Goal: Task Accomplishment & Management: Complete application form

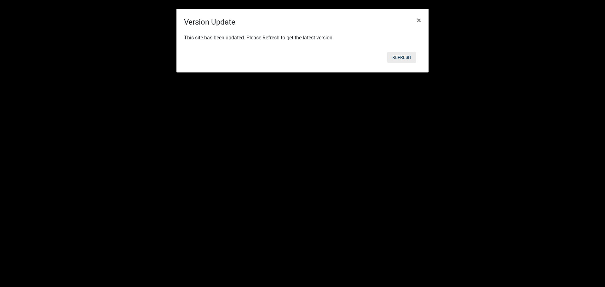
click at [400, 58] on button "Refresh" at bounding box center [401, 57] width 29 height 11
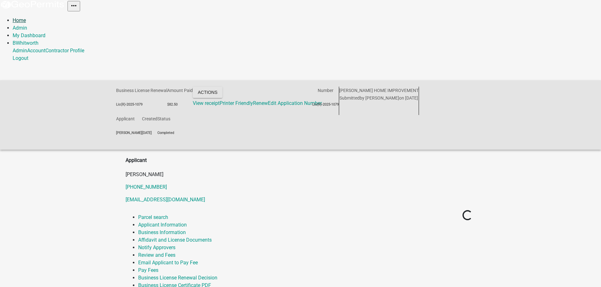
click at [20, 19] on link "Home" at bounding box center [19, 20] width 13 height 6
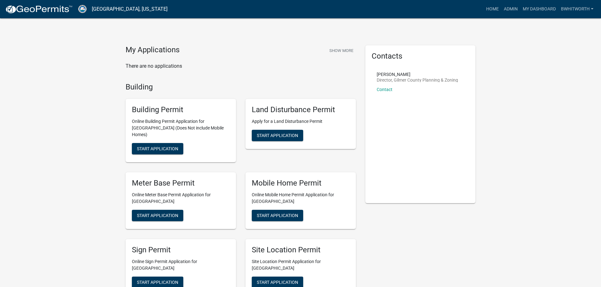
click at [513, 8] on link "Admin" at bounding box center [510, 9] width 19 height 12
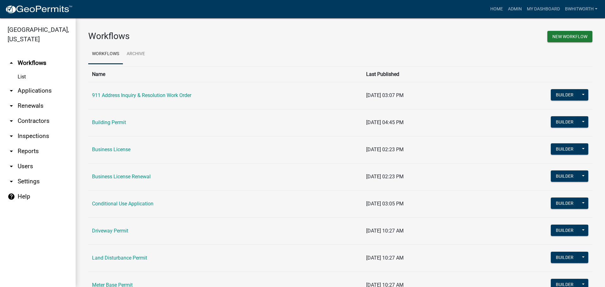
click at [30, 90] on link "arrow_drop_down Applications" at bounding box center [38, 90] width 76 height 15
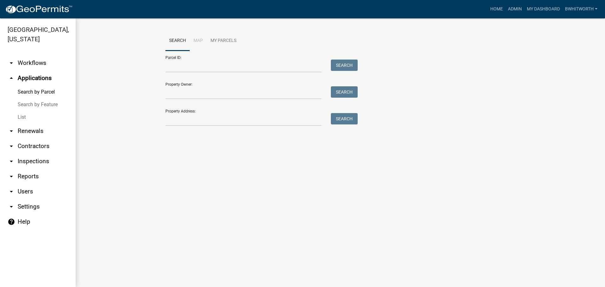
click at [20, 115] on link "List" at bounding box center [38, 117] width 76 height 13
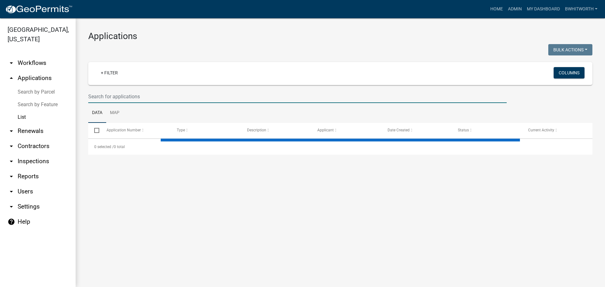
click at [110, 98] on input "text" at bounding box center [297, 96] width 419 height 13
select select "3: 100"
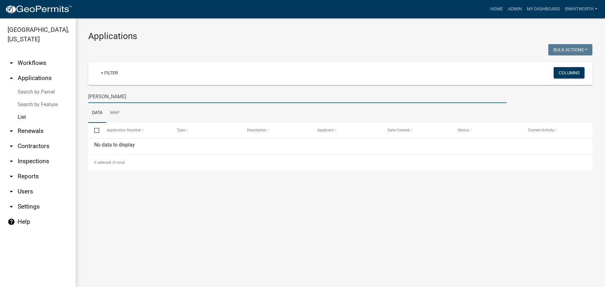
type input "mcCrary"
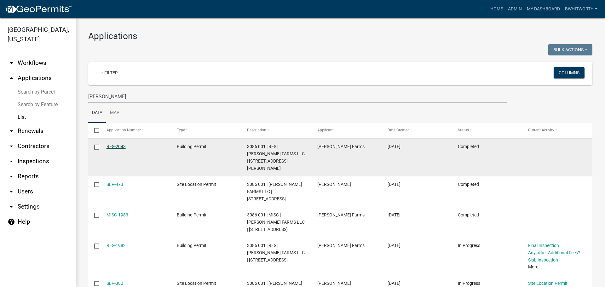
click at [114, 146] on link "RES-2043" at bounding box center [116, 146] width 19 height 5
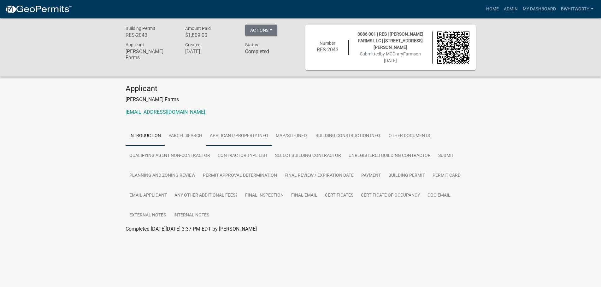
click at [238, 136] on link "Applicant/Property Info" at bounding box center [239, 136] width 66 height 20
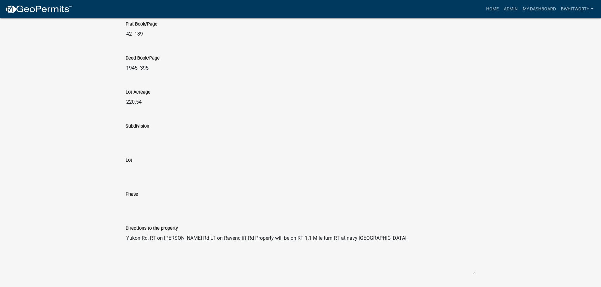
scroll to position [763, 0]
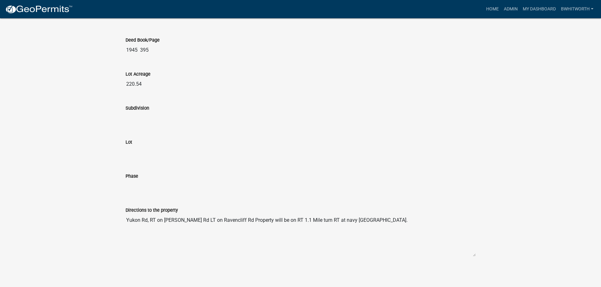
drag, startPoint x: 125, startPoint y: 217, endPoint x: 388, endPoint y: 235, distance: 263.2
click at [388, 235] on textarea "Yukon Rd, RT on [PERSON_NAME] Rd LT on Ravencliff Rd Property will be on RT 1.1…" at bounding box center [300, 235] width 350 height 43
click at [494, 8] on link "Home" at bounding box center [492, 9] width 18 height 12
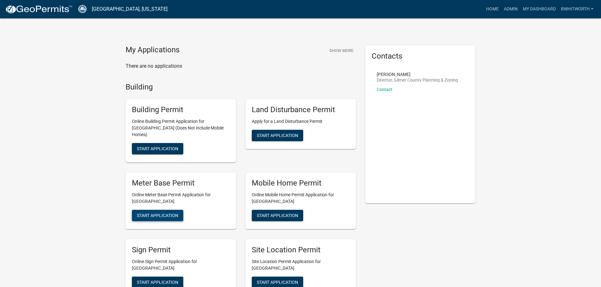
click at [172, 213] on span "Start Application" at bounding box center [157, 215] width 41 height 5
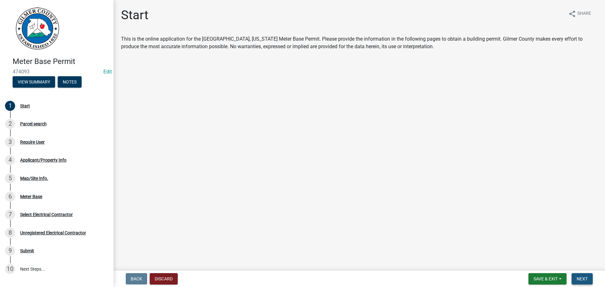
click at [589, 277] on button "Next" at bounding box center [582, 278] width 21 height 11
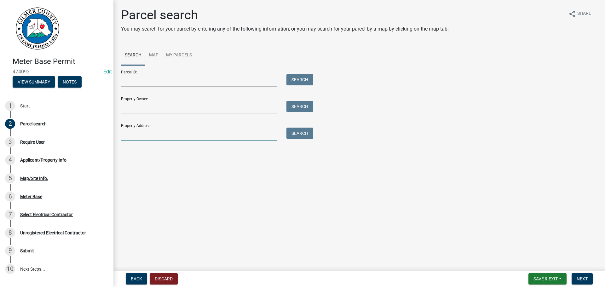
click at [138, 134] on input "Property Address:" at bounding box center [199, 134] width 156 height 13
type input "1178 raven"
click at [297, 134] on button "Search" at bounding box center [300, 133] width 27 height 11
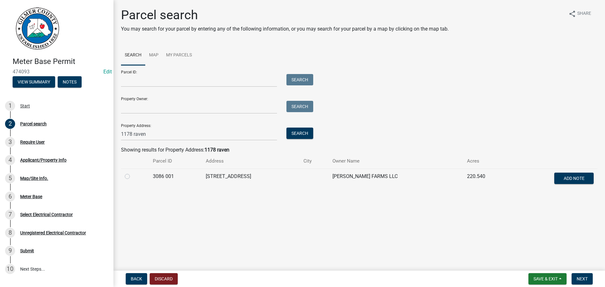
click at [132, 173] on label at bounding box center [132, 173] width 0 height 0
click at [132, 177] on 001 "radio" at bounding box center [134, 175] width 4 height 4
radio 001 "true"
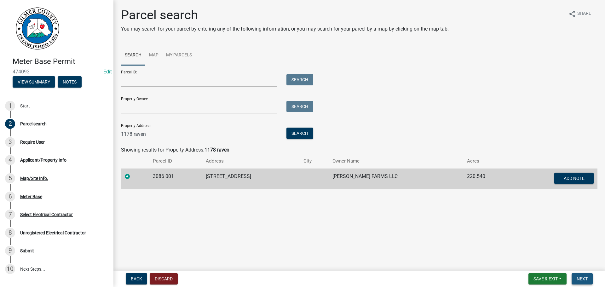
click at [580, 279] on span "Next" at bounding box center [582, 278] width 11 height 5
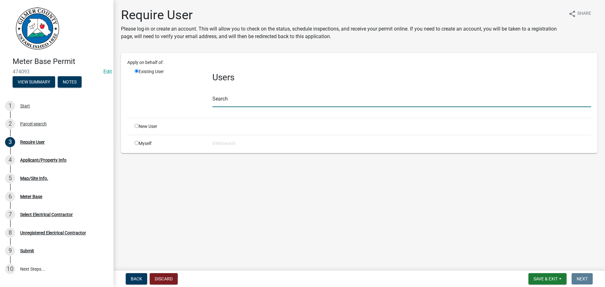
click at [241, 102] on input "text" at bounding box center [401, 100] width 379 height 13
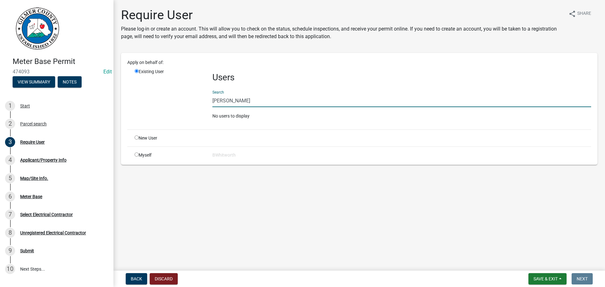
type input "james howell"
click at [136, 138] on input "radio" at bounding box center [137, 138] width 4 height 4
radio input "true"
radio input "false"
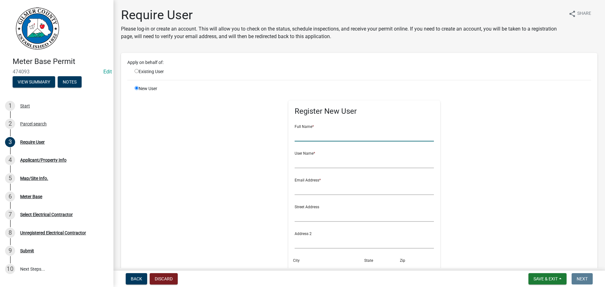
click at [334, 133] on input "text" at bounding box center [365, 135] width 140 height 13
type input "[PERSON_NAME]"
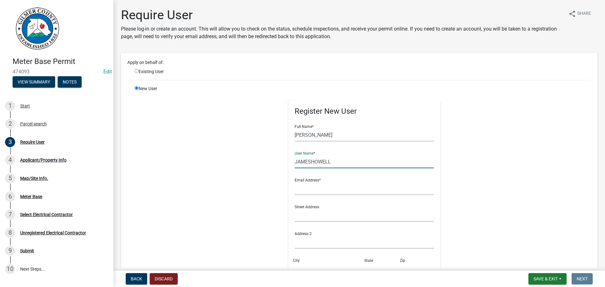
type input "JAMESHOWELL"
type input "unknown@unknown.com"
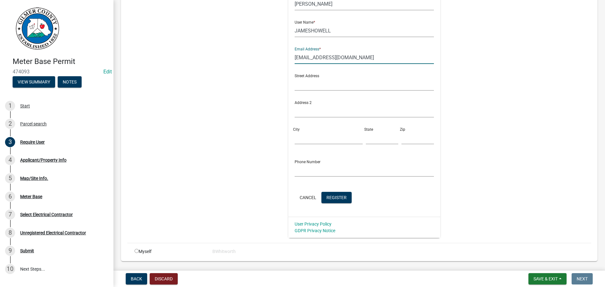
scroll to position [149, 0]
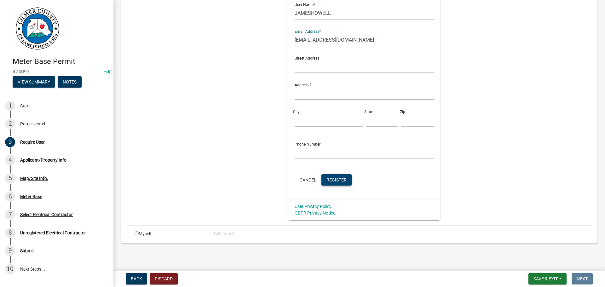
click at [336, 178] on span "Register" at bounding box center [337, 179] width 20 height 5
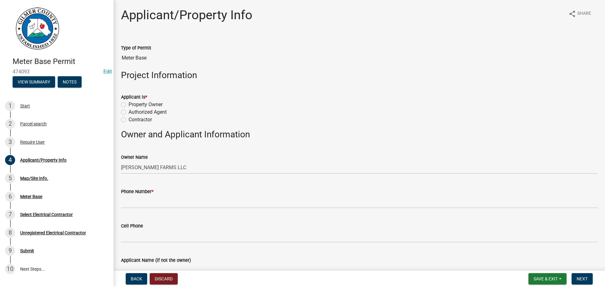
click at [129, 120] on label "Contractor" at bounding box center [140, 120] width 23 height 8
click at [129, 120] on input "Contractor" at bounding box center [131, 118] width 4 height 4
radio input "true"
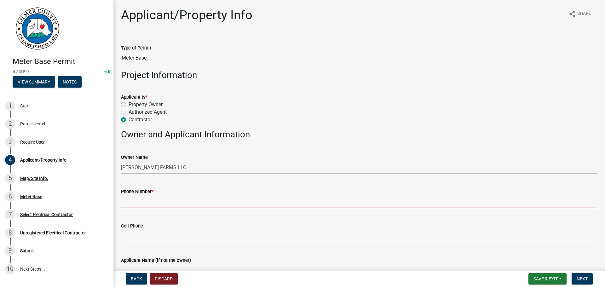
click at [141, 201] on input "Phone Number *" at bounding box center [359, 201] width 477 height 13
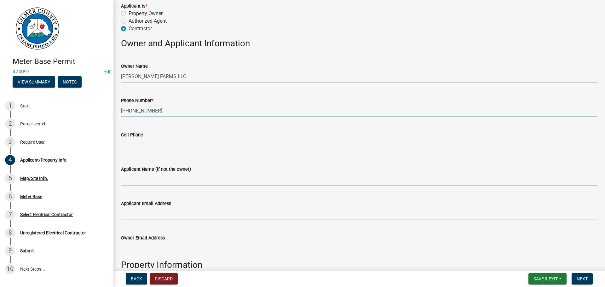
scroll to position [95, 0]
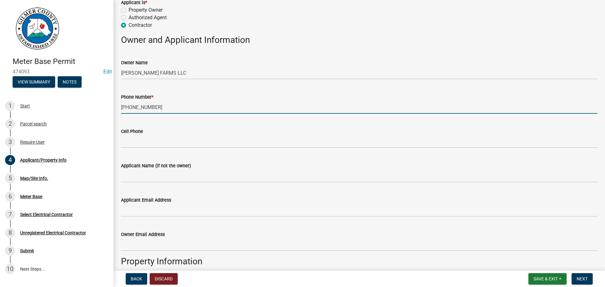
type input "404-909-3052"
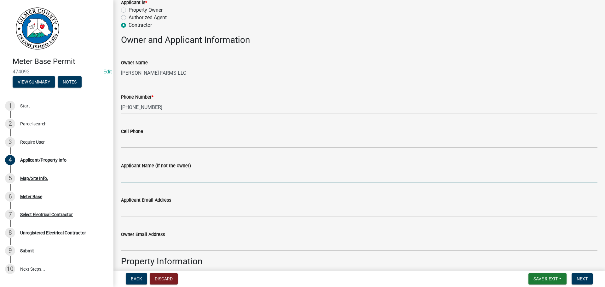
click at [163, 179] on input "Applicant Name (if not the owner)" at bounding box center [359, 176] width 477 height 13
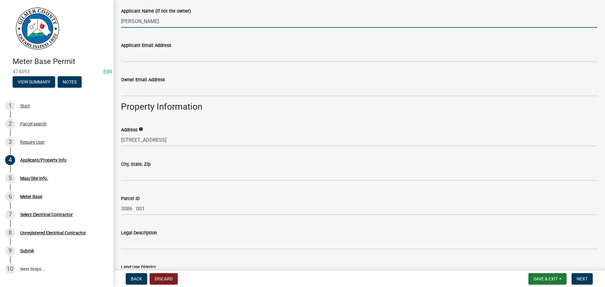
scroll to position [252, 0]
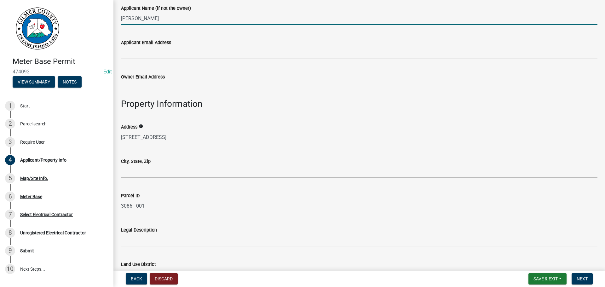
type input "[PERSON_NAME]"
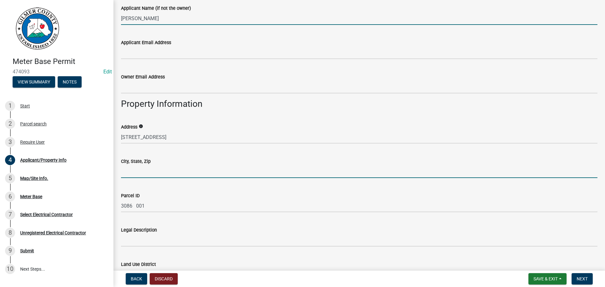
click at [139, 176] on input "City, State, Zip" at bounding box center [359, 171] width 477 height 13
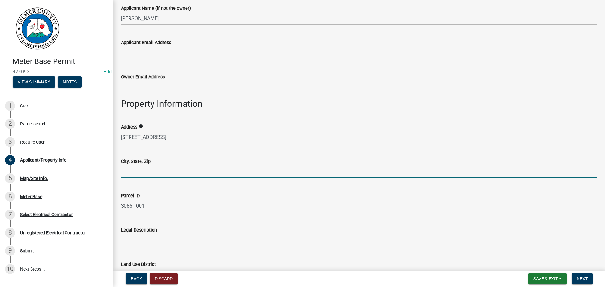
type input "ELLIJAY GA 30540"
click at [164, 167] on input "ELLIJAY GA 30540" at bounding box center [359, 171] width 477 height 13
drag, startPoint x: 166, startPoint y: 171, endPoint x: 84, endPoint y: 170, distance: 81.3
click at [84, 170] on div "Meter Base Permit 474093 Edit View Summary Notes 1 Start 2 Parcel search 3 Requ…" at bounding box center [302, 143] width 605 height 287
click at [152, 174] on input "City, State, Zip" at bounding box center [359, 171] width 477 height 13
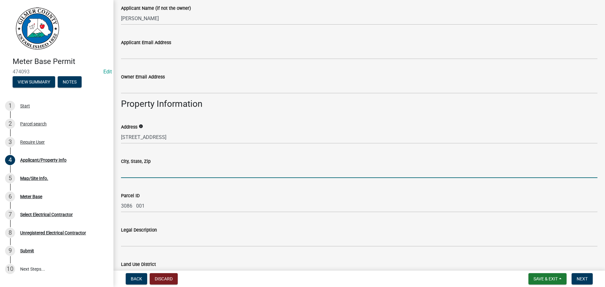
type input "TALKING ROCK 30175"
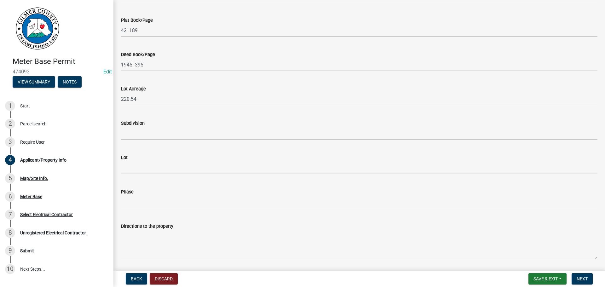
scroll to position [536, 0]
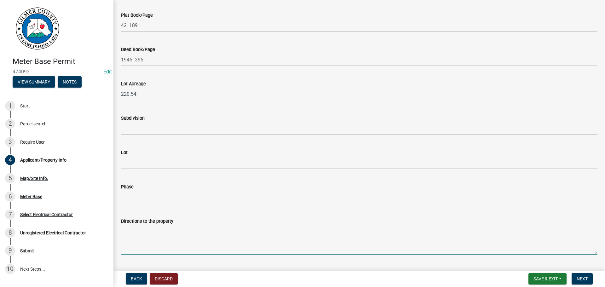
paste textarea "Yukon Rd, RT on John Teem Rd LT on Ravencliff Rd Property will be on RT 1.1 Mil…"
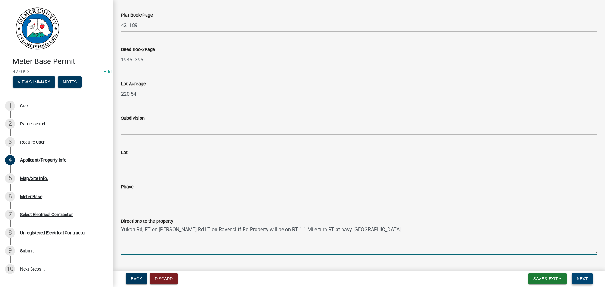
type textarea "Yukon Rd, RT on John Teem Rd LT on Ravencliff Rd Property will be on RT 1.1 Mil…"
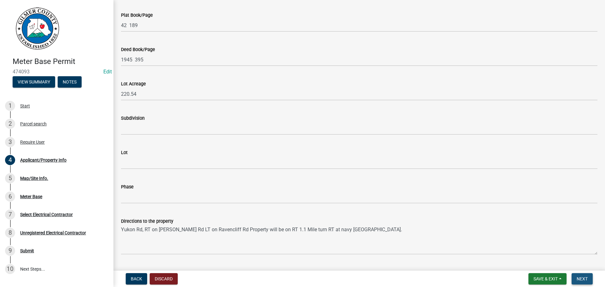
click at [575, 280] on button "Next" at bounding box center [582, 278] width 21 height 11
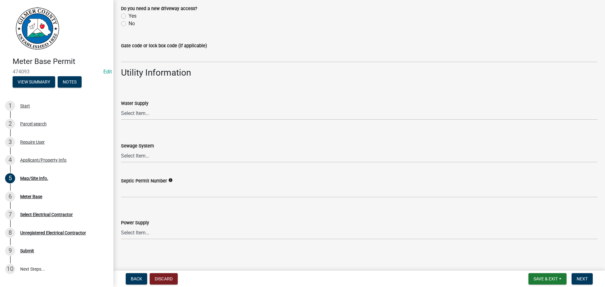
scroll to position [478, 0]
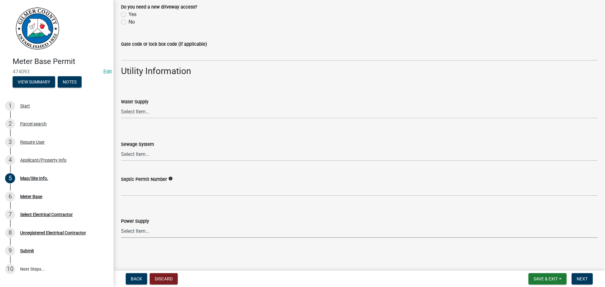
click at [137, 230] on select "Select Item... Amicalola EMC Blue Ridge EMC Tri-State Power Georgia Power" at bounding box center [359, 231] width 477 height 13
click at [121, 225] on select "Select Item... Amicalola EMC Blue Ridge EMC Tri-State Power Georgia Power" at bounding box center [359, 231] width 477 height 13
select select "c9feaa94-b03b-4165-97cf-90fdf63947c5"
click at [576, 277] on button "Next" at bounding box center [582, 278] width 21 height 11
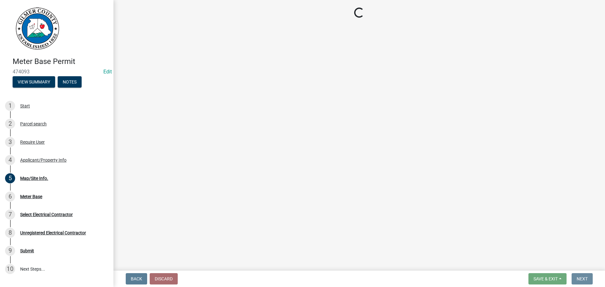
scroll to position [0, 0]
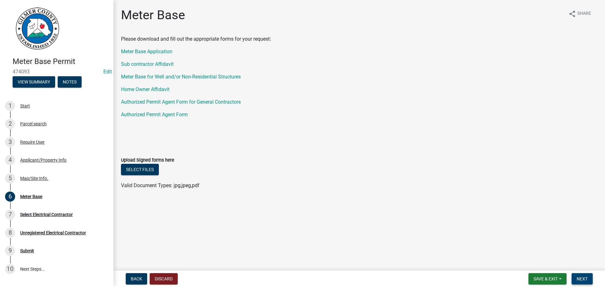
click at [579, 276] on span "Next" at bounding box center [582, 278] width 11 height 5
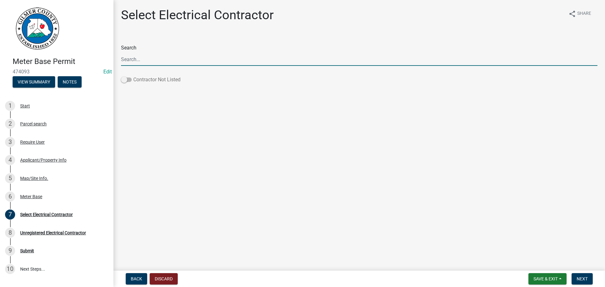
click at [125, 80] on span at bounding box center [126, 80] width 11 height 4
click at [133, 76] on input "Contractor Not Listed" at bounding box center [133, 76] width 0 height 0
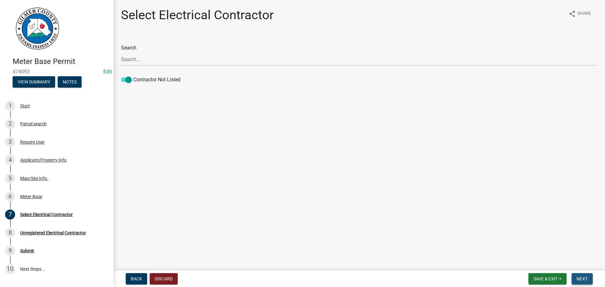
click at [585, 279] on span "Next" at bounding box center [582, 278] width 11 height 5
click at [581, 276] on span "Next" at bounding box center [582, 278] width 11 height 5
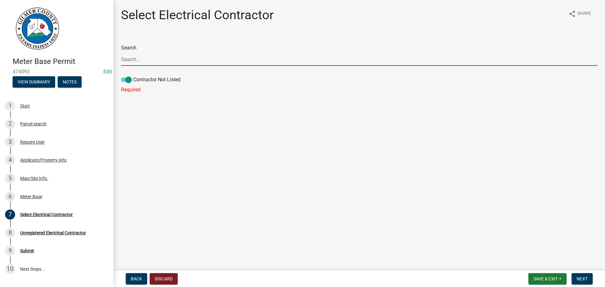
click at [210, 58] on input "Search" at bounding box center [359, 59] width 477 height 13
click at [171, 58] on input "AMPED ELEC SYSTEKMS" at bounding box center [359, 59] width 477 height 13
type input "AMPED ELEC SYSTEMS"
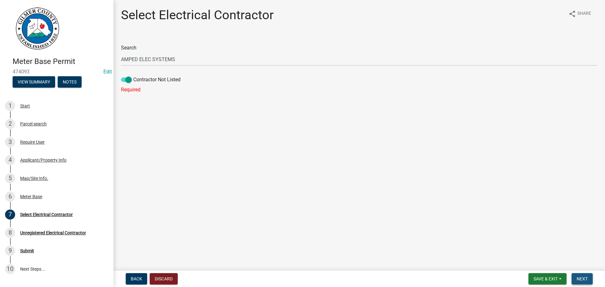
click at [579, 280] on span "Next" at bounding box center [582, 278] width 11 height 5
click at [575, 280] on button "Next" at bounding box center [582, 278] width 21 height 11
click at [579, 279] on span "Next" at bounding box center [582, 278] width 11 height 5
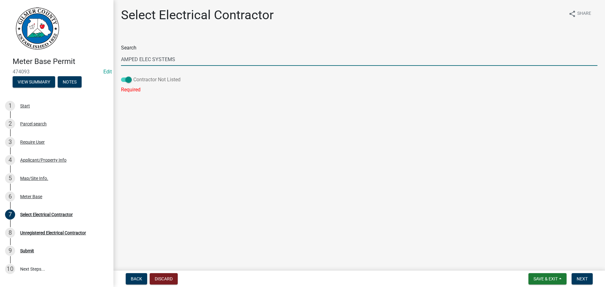
click at [127, 79] on span at bounding box center [126, 80] width 11 height 4
click at [133, 76] on input "Contractor Not Listed" at bounding box center [133, 76] width 0 height 0
click at [127, 79] on span at bounding box center [126, 80] width 11 height 4
click at [133, 76] on input "Contractor Not Listed" at bounding box center [133, 76] width 0 height 0
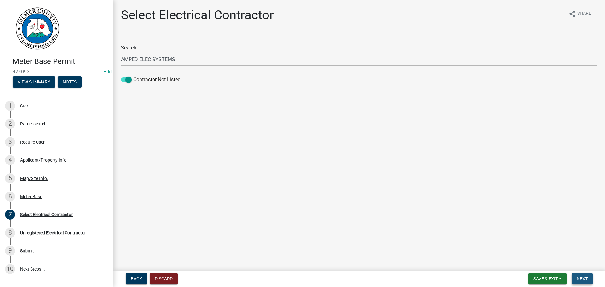
click at [581, 276] on button "Next" at bounding box center [582, 278] width 21 height 11
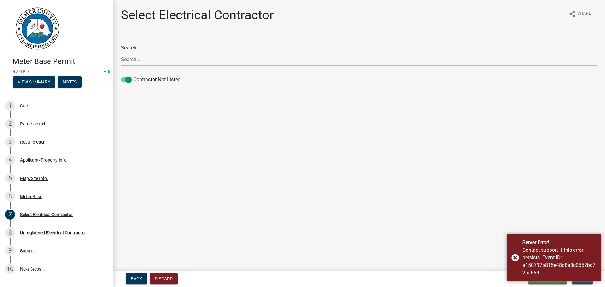
click at [515, 203] on main "Select Electrical Contractor share Share Search Contractor Not Listed" at bounding box center [359, 134] width 492 height 268
click at [185, 187] on main "Select Electrical Contractor share Share Search Contractor Not Listed" at bounding box center [359, 134] width 492 height 268
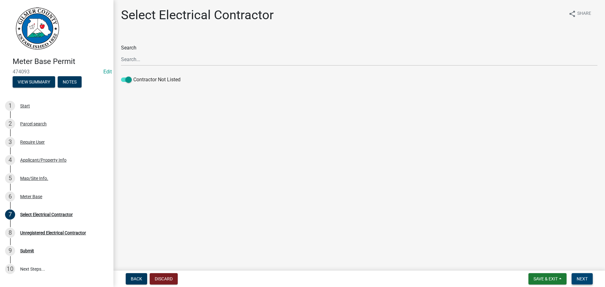
click at [578, 278] on span "Next" at bounding box center [582, 278] width 11 height 5
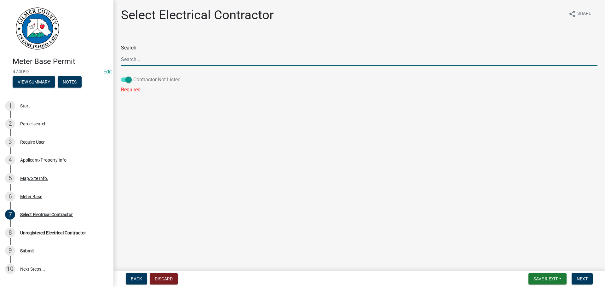
click at [126, 78] on span at bounding box center [126, 80] width 11 height 4
click at [133, 76] on input "Contractor Not Listed" at bounding box center [133, 76] width 0 height 0
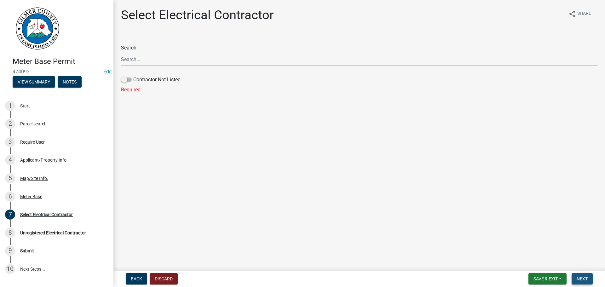
click at [579, 278] on span "Next" at bounding box center [582, 278] width 11 height 5
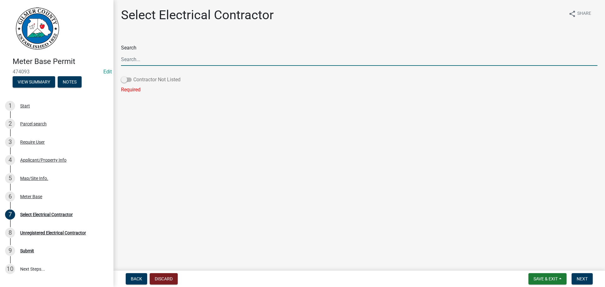
click at [129, 80] on span at bounding box center [126, 80] width 11 height 4
click at [133, 76] on input "Contractor Not Listed" at bounding box center [133, 76] width 0 height 0
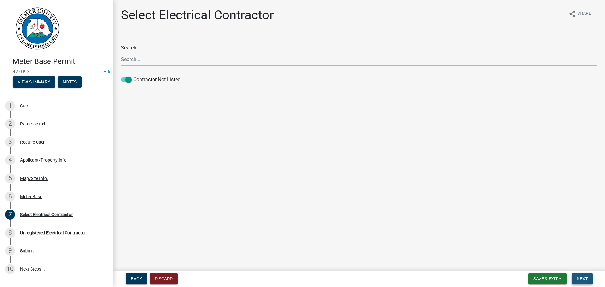
click at [581, 277] on span "Next" at bounding box center [582, 278] width 11 height 5
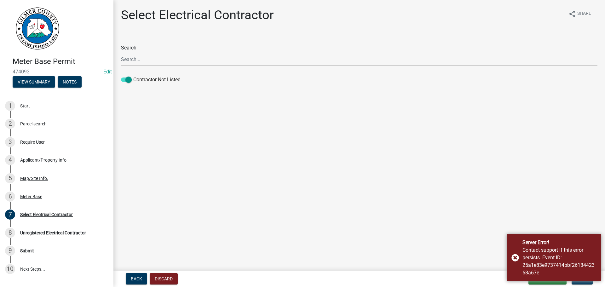
click at [408, 190] on main "Select Electrical Contractor share Share Search Contractor Not Listed" at bounding box center [359, 134] width 492 height 268
click at [516, 257] on div "Server Error! Contact support if this error persists. Event ID: 25a1e83e9737414…" at bounding box center [554, 257] width 95 height 47
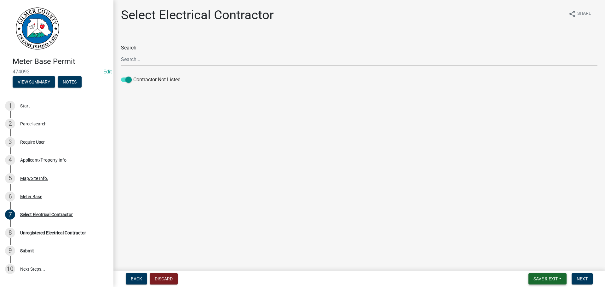
click at [555, 282] on button "Save & Exit" at bounding box center [548, 278] width 38 height 11
click at [537, 263] on button "Save & Exit" at bounding box center [541, 262] width 50 height 15
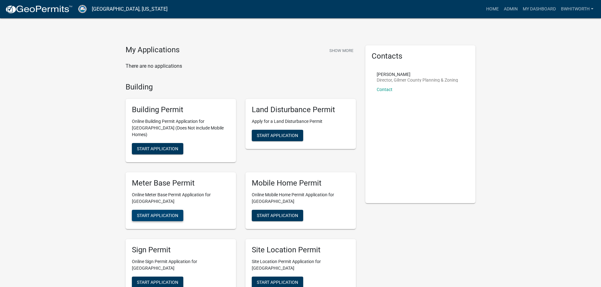
click at [160, 213] on span "Start Application" at bounding box center [157, 215] width 41 height 5
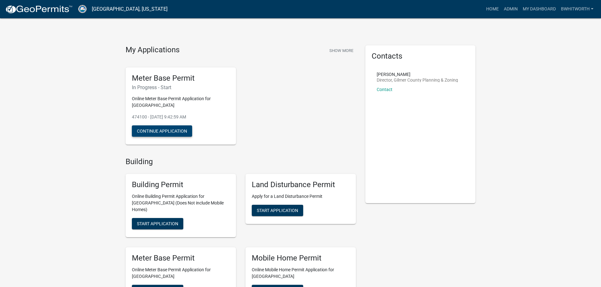
click at [168, 128] on button "Continue Application" at bounding box center [162, 130] width 60 height 11
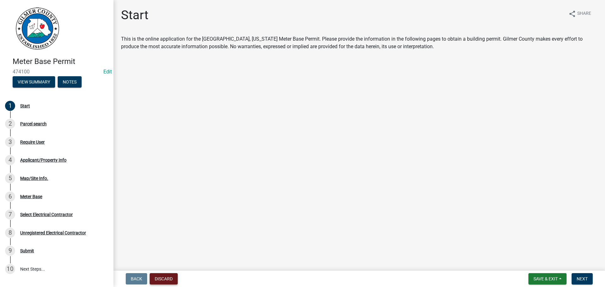
click at [174, 276] on button "Discard" at bounding box center [164, 278] width 28 height 11
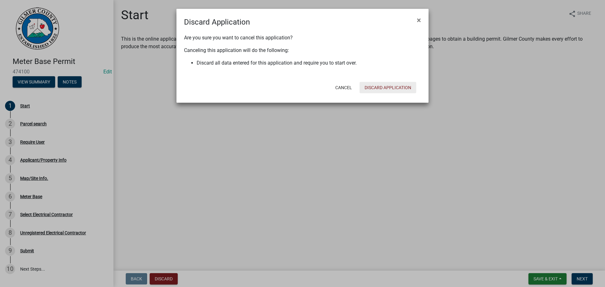
click at [383, 86] on button "Discard Application" at bounding box center [388, 87] width 57 height 11
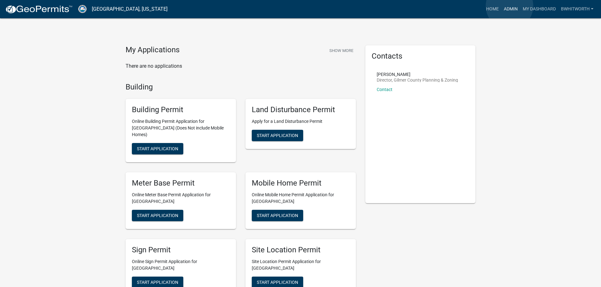
click at [509, 6] on link "Admin" at bounding box center [510, 9] width 19 height 12
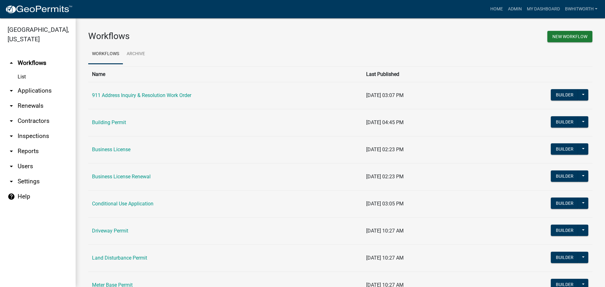
click at [32, 90] on link "arrow_drop_down Applications" at bounding box center [38, 90] width 76 height 15
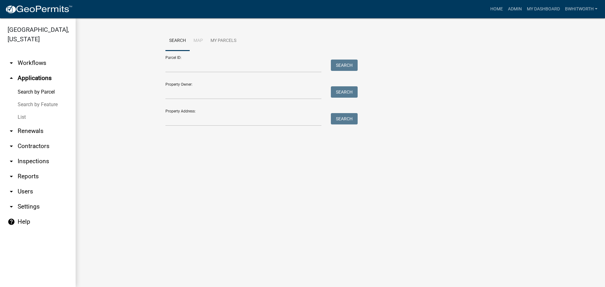
click at [18, 115] on link "List" at bounding box center [38, 117] width 76 height 13
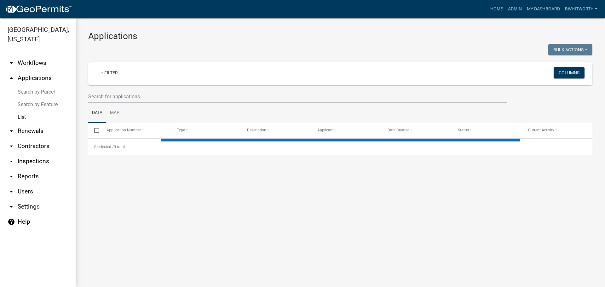
select select "3: 100"
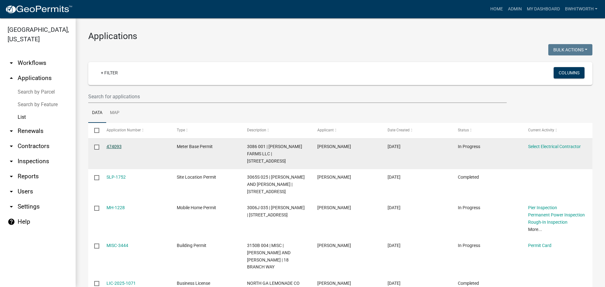
click at [115, 145] on link "474093" at bounding box center [114, 146] width 15 height 5
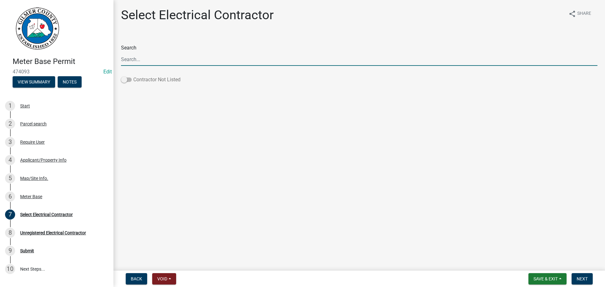
click at [124, 79] on span at bounding box center [126, 80] width 11 height 4
click at [133, 76] on input "Contractor Not Listed" at bounding box center [133, 76] width 0 height 0
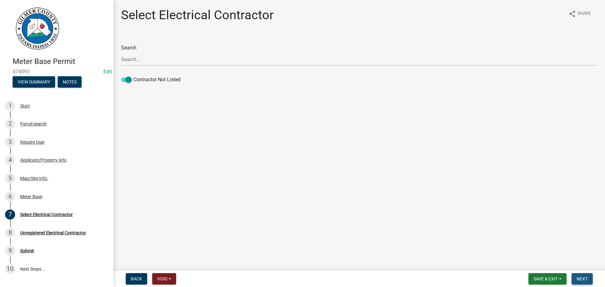
click at [582, 279] on span "Next" at bounding box center [582, 278] width 11 height 5
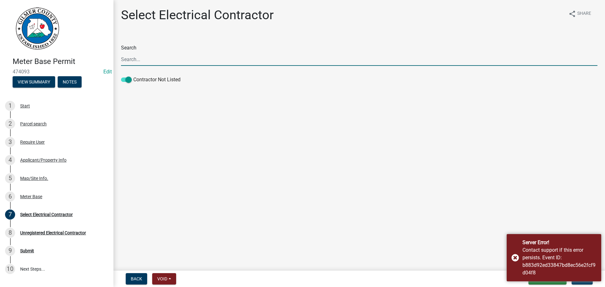
click at [144, 61] on input "Search" at bounding box center [359, 59] width 477 height 13
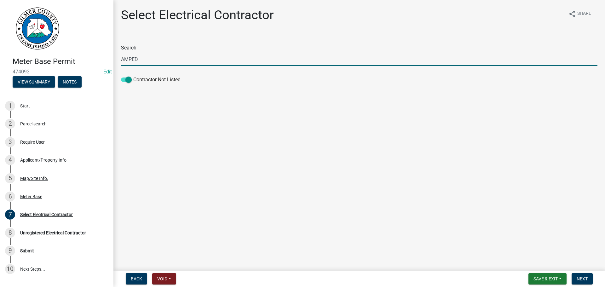
type input "AMPED ELEC SYSTEMS"
click at [584, 277] on span "Next" at bounding box center [582, 278] width 11 height 5
click at [124, 79] on span at bounding box center [126, 80] width 11 height 4
click at [133, 76] on input "Contractor Not Listed" at bounding box center [133, 76] width 0 height 0
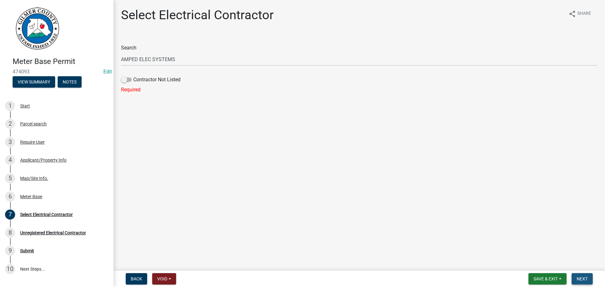
click at [586, 277] on span "Next" at bounding box center [582, 278] width 11 height 5
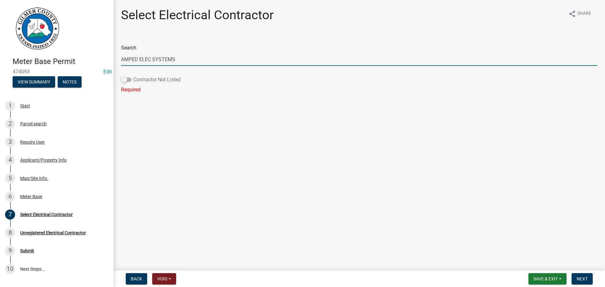
click at [127, 79] on span at bounding box center [126, 80] width 11 height 4
click at [133, 76] on input "Contractor Not Listed" at bounding box center [133, 76] width 0 height 0
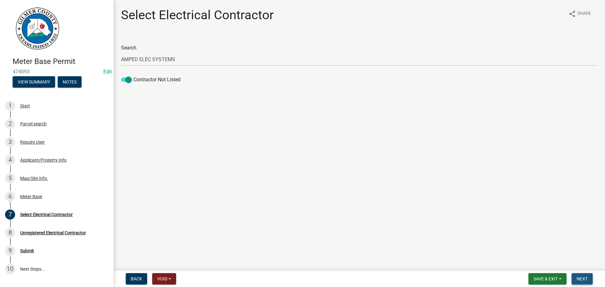
click at [574, 276] on button "Next" at bounding box center [582, 278] width 21 height 11
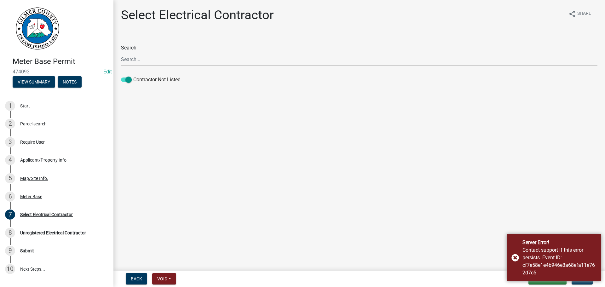
click at [490, 164] on main "Select Electrical Contractor share Share Search Contractor Not Listed" at bounding box center [359, 134] width 492 height 268
click at [329, 208] on main "Select Electrical Contractor share Share Search Contractor Not Listed" at bounding box center [359, 134] width 492 height 268
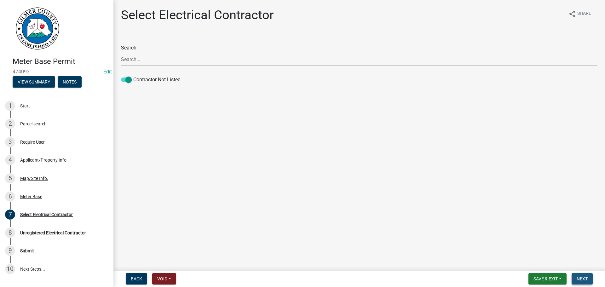
click at [581, 278] on span "Next" at bounding box center [582, 278] width 11 height 5
click at [569, 277] on form "Save & Exit Save Save & Exit Next" at bounding box center [560, 278] width 69 height 11
click at [567, 277] on form "Save & Exit Save Save & Exit Next" at bounding box center [560, 278] width 69 height 11
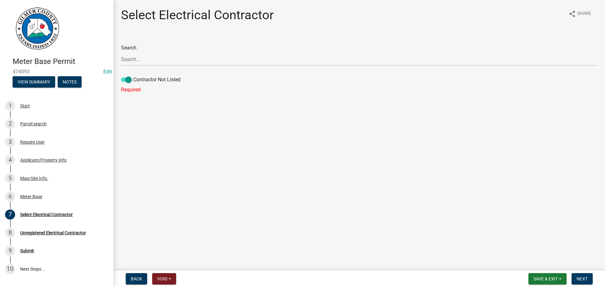
click at [567, 277] on form "Save & Exit Save Save & Exit Next" at bounding box center [560, 278] width 69 height 11
click at [581, 275] on button "Next" at bounding box center [582, 278] width 21 height 11
click at [270, 121] on main "Select Electrical Contractor share Share Search Contractor Not Listed Required" at bounding box center [359, 134] width 492 height 268
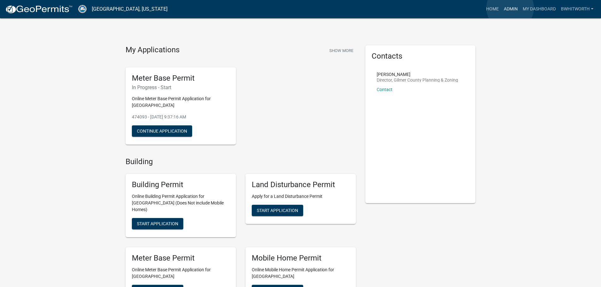
click at [510, 8] on link "Admin" at bounding box center [510, 9] width 19 height 12
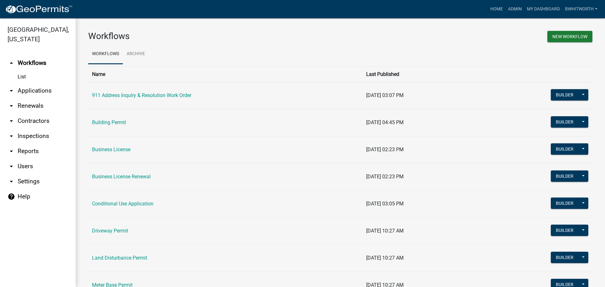
click at [29, 90] on link "arrow_drop_down Applications" at bounding box center [38, 90] width 76 height 15
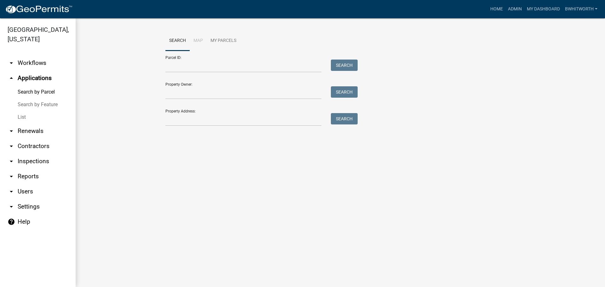
click at [21, 116] on link "List" at bounding box center [38, 117] width 76 height 13
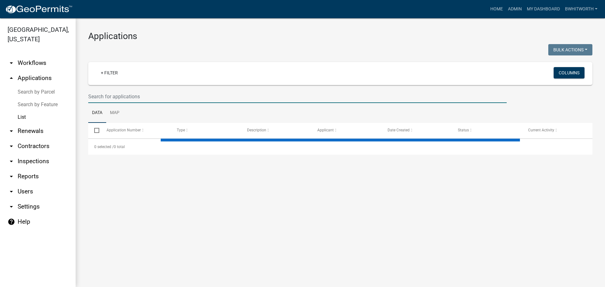
click at [130, 93] on input "text" at bounding box center [297, 96] width 419 height 13
select select "3: 100"
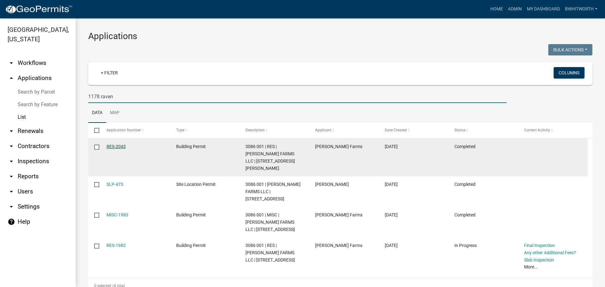
type input "1178 raven"
click at [109, 147] on link "RES-2043" at bounding box center [116, 146] width 19 height 5
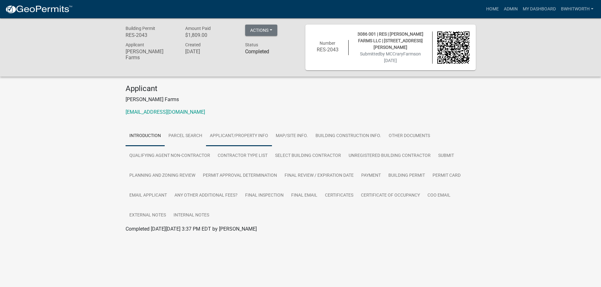
click at [238, 134] on link "Applicant/Property Info" at bounding box center [239, 136] width 66 height 20
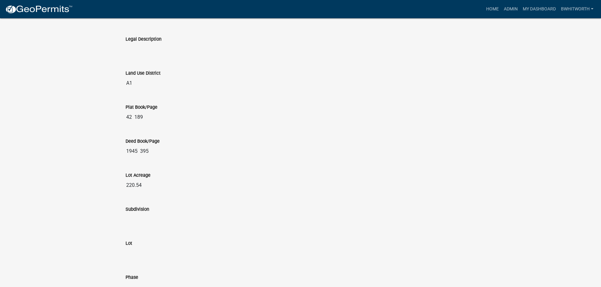
scroll to position [763, 0]
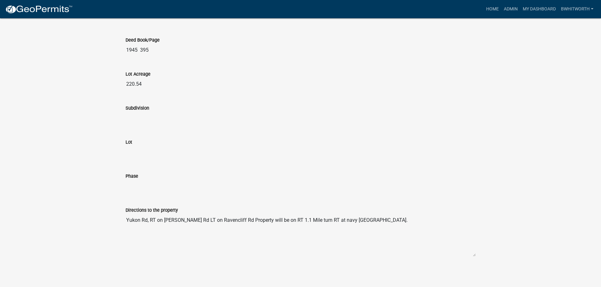
drag, startPoint x: 368, startPoint y: 223, endPoint x: 122, endPoint y: 212, distance: 246.5
click at [122, 212] on div "Directions to the property Yukon Rd, RT on John Teem Rd LT on Ravencliff Rd Pro…" at bounding box center [300, 230] width 359 height 64
click at [507, 9] on link "Admin" at bounding box center [510, 9] width 19 height 12
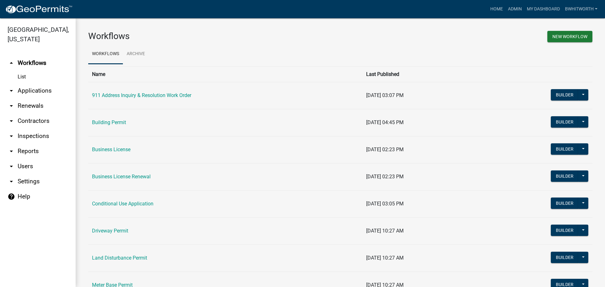
click at [18, 89] on link "arrow_drop_down Applications" at bounding box center [38, 90] width 76 height 15
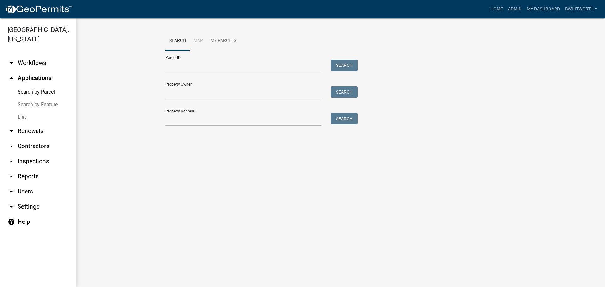
click at [22, 117] on link "List" at bounding box center [38, 117] width 76 height 13
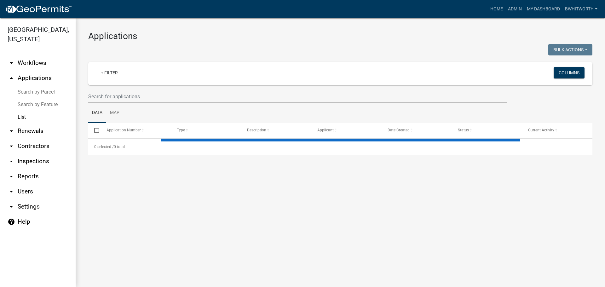
select select "3: 100"
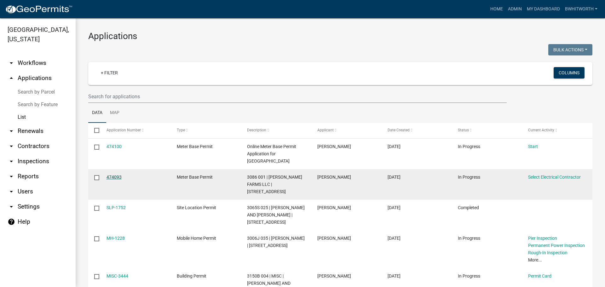
click at [113, 175] on link "474093" at bounding box center [114, 177] width 15 height 5
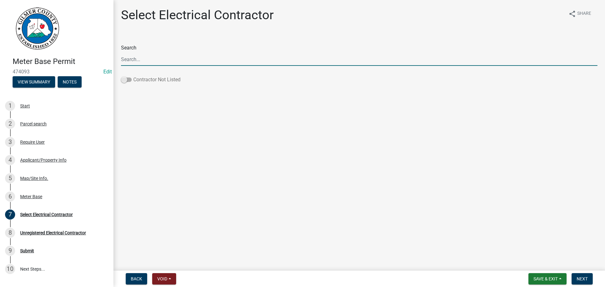
click at [125, 79] on span at bounding box center [126, 80] width 11 height 4
click at [133, 76] on input "Contractor Not Listed" at bounding box center [133, 76] width 0 height 0
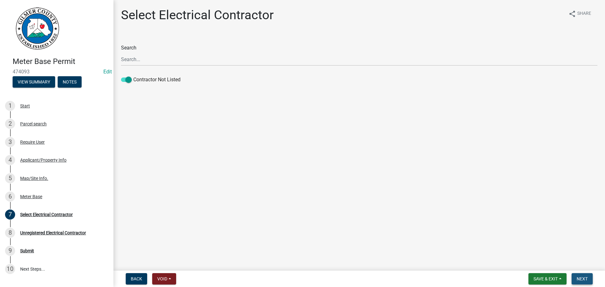
click at [582, 278] on span "Next" at bounding box center [582, 278] width 11 height 5
click at [244, 151] on main "Select Electrical Contractor share Share Search Contractor Not Listed" at bounding box center [359, 134] width 492 height 268
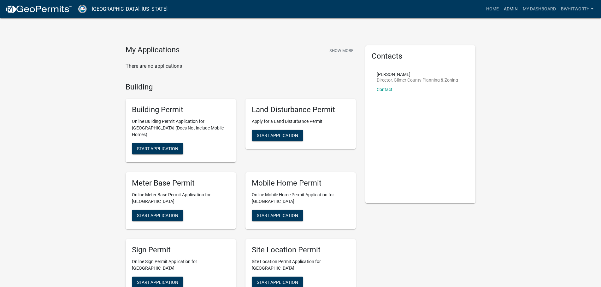
click at [509, 8] on link "Admin" at bounding box center [510, 9] width 19 height 12
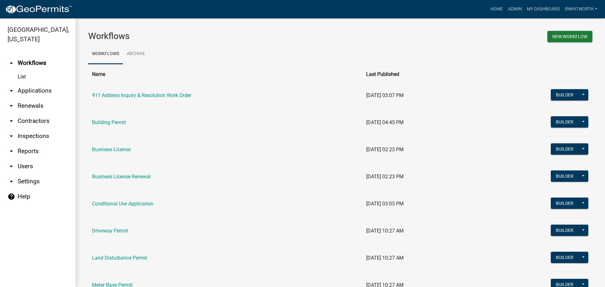
click at [34, 90] on link "arrow_drop_down Applications" at bounding box center [38, 90] width 76 height 15
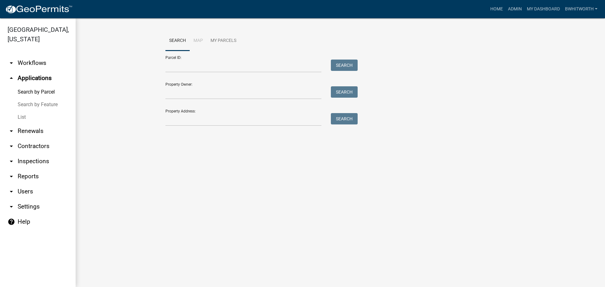
click at [21, 118] on link "List" at bounding box center [38, 117] width 76 height 13
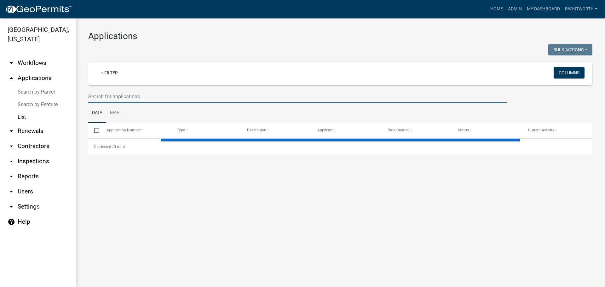
click at [135, 98] on input "text" at bounding box center [297, 96] width 419 height 13
select select "3: 100"
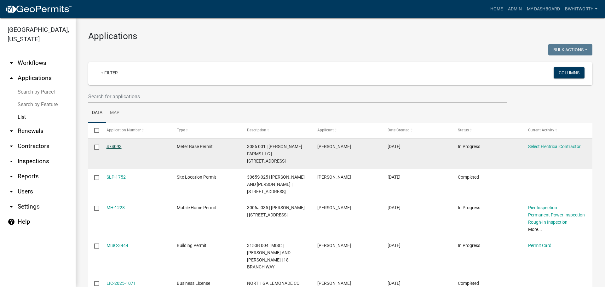
click at [110, 145] on link "474093" at bounding box center [114, 146] width 15 height 5
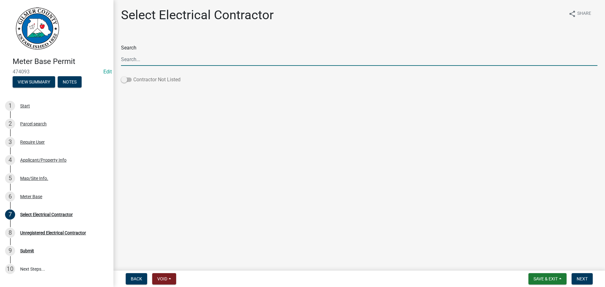
click at [128, 81] on span at bounding box center [126, 80] width 11 height 4
click at [133, 76] on input "Contractor Not Listed" at bounding box center [133, 76] width 0 height 0
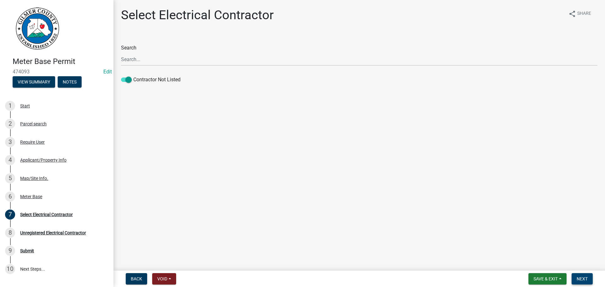
click at [587, 279] on span "Next" at bounding box center [582, 278] width 11 height 5
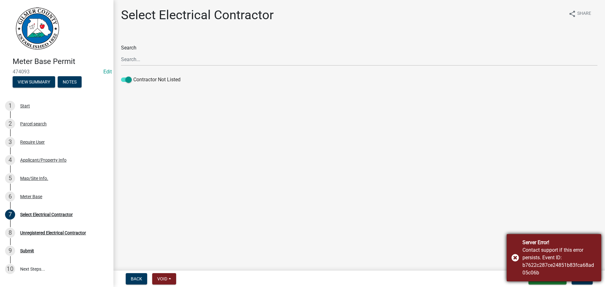
click at [538, 254] on div "Contact support if this error persists. Event ID: b7622c287ce24851b83fca68ad05c…" at bounding box center [560, 262] width 74 height 30
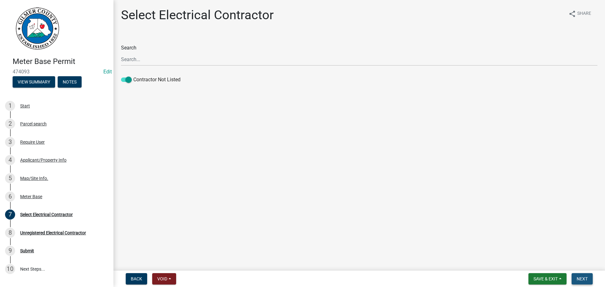
click at [577, 277] on span "Next" at bounding box center [582, 278] width 11 height 5
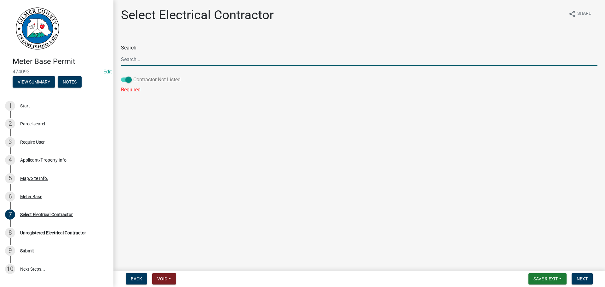
click at [130, 82] on span at bounding box center [126, 80] width 11 height 4
click at [133, 76] on input "Contractor Not Listed" at bounding box center [133, 76] width 0 height 0
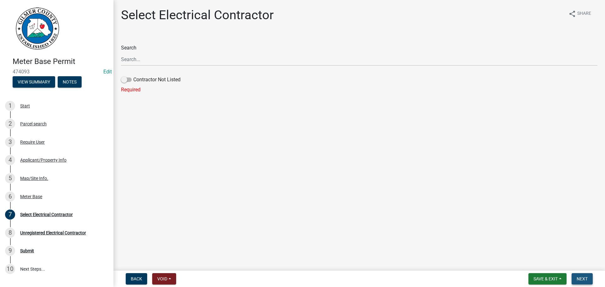
click at [584, 276] on span "Next" at bounding box center [582, 278] width 11 height 5
drag, startPoint x: 584, startPoint y: 276, endPoint x: 553, endPoint y: 222, distance: 62.4
click at [583, 275] on button "Next" at bounding box center [582, 278] width 21 height 11
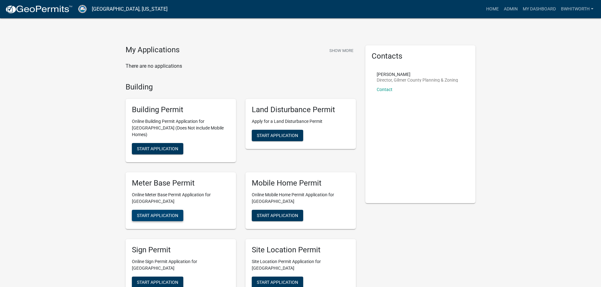
click at [165, 210] on button "Start Application" at bounding box center [157, 215] width 51 height 11
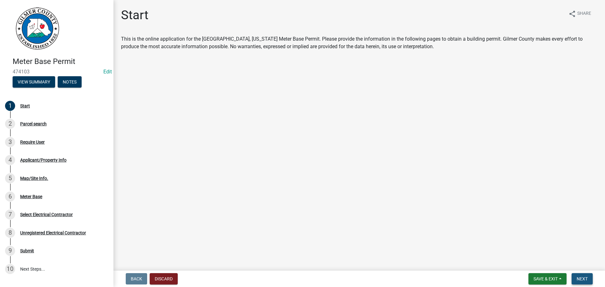
click at [579, 276] on button "Next" at bounding box center [582, 278] width 21 height 11
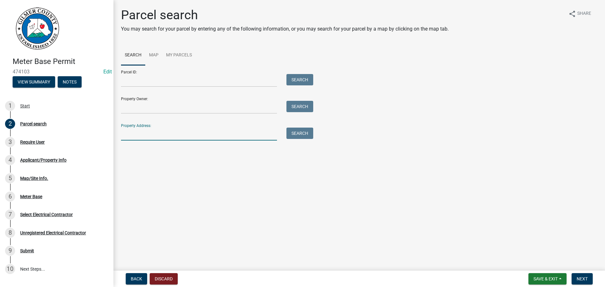
click at [142, 134] on input "Property Address:" at bounding box center [199, 134] width 156 height 13
type input "1178 raven"
click at [585, 279] on span "Next" at bounding box center [582, 278] width 11 height 5
click at [302, 132] on button "Search" at bounding box center [300, 133] width 27 height 11
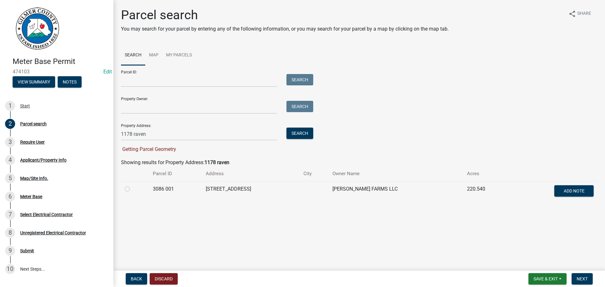
click at [132, 185] on label at bounding box center [132, 185] width 0 height 0
click at [132, 189] on 001 "radio" at bounding box center [134, 187] width 4 height 4
radio 001 "true"
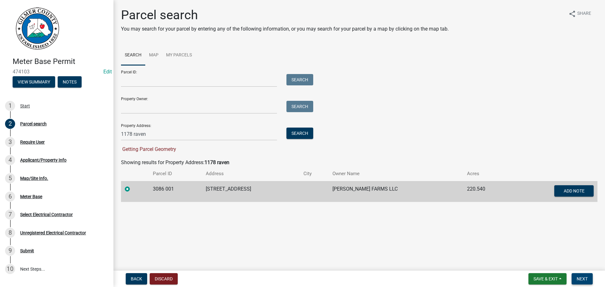
click at [581, 277] on span "Next" at bounding box center [582, 278] width 11 height 5
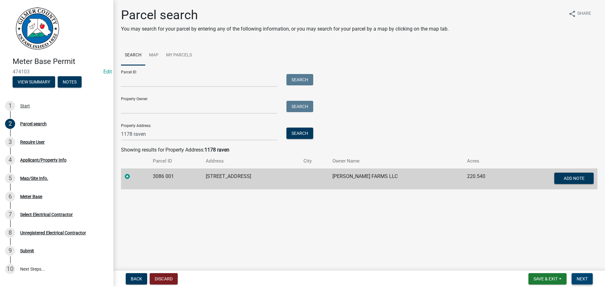
click at [583, 279] on span "Next" at bounding box center [582, 278] width 11 height 5
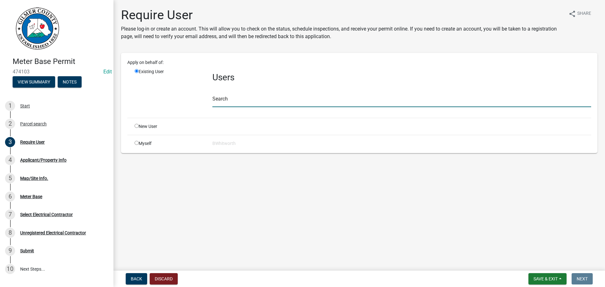
click at [243, 100] on input "text" at bounding box center [401, 100] width 379 height 13
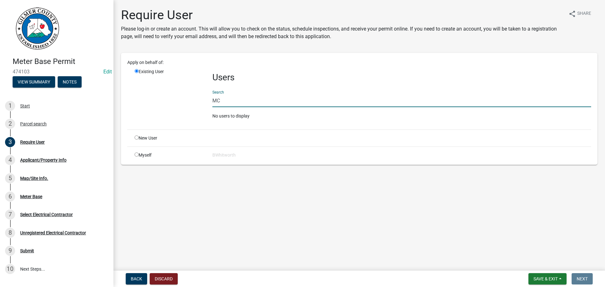
type input "M"
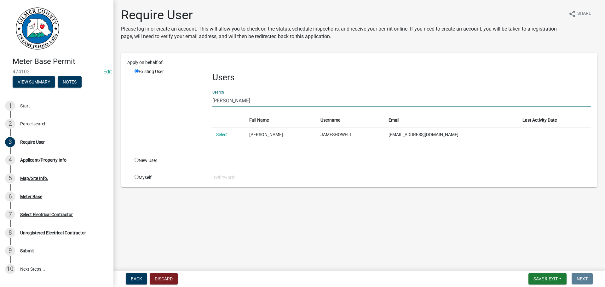
type input "[PERSON_NAME]"
click at [210, 103] on div "Users Search [PERSON_NAME] Full Name Username Email Last Activity Date Select […" at bounding box center [402, 107] width 388 height 79
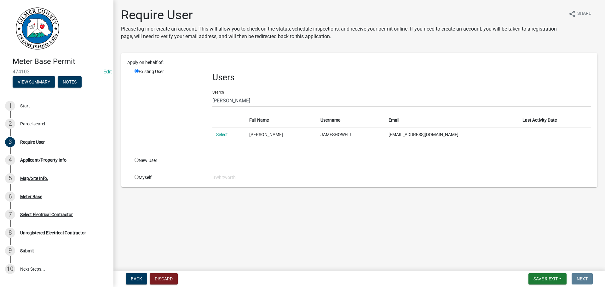
click at [218, 135] on link "Select" at bounding box center [222, 134] width 12 height 5
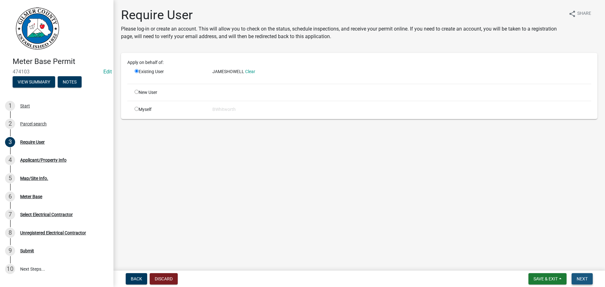
click at [583, 278] on span "Next" at bounding box center [582, 278] width 11 height 5
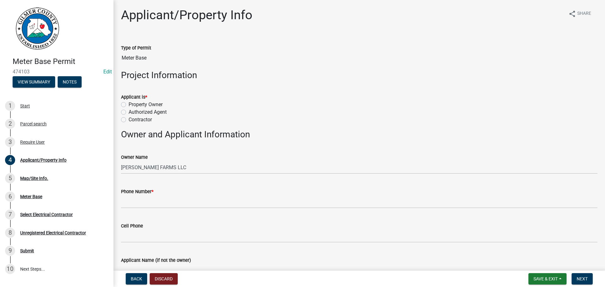
click at [129, 119] on label "Contractor" at bounding box center [140, 120] width 23 height 8
click at [129, 119] on input "Contractor" at bounding box center [131, 118] width 4 height 4
radio input "true"
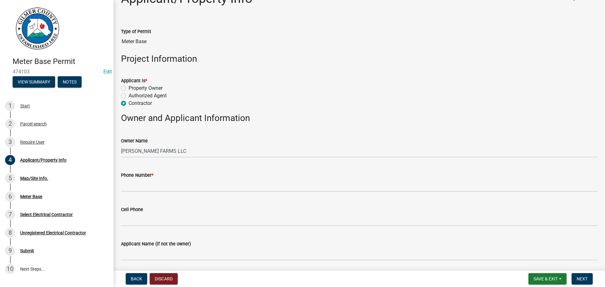
scroll to position [32, 0]
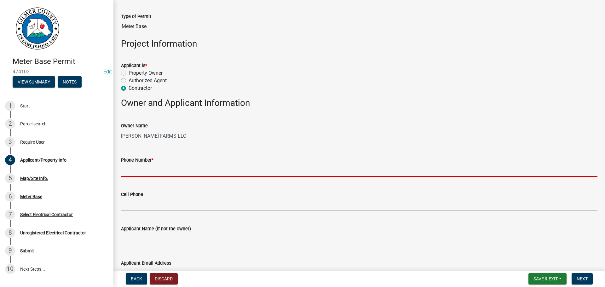
click at [143, 174] on input "Phone Number *" at bounding box center [359, 170] width 477 height 13
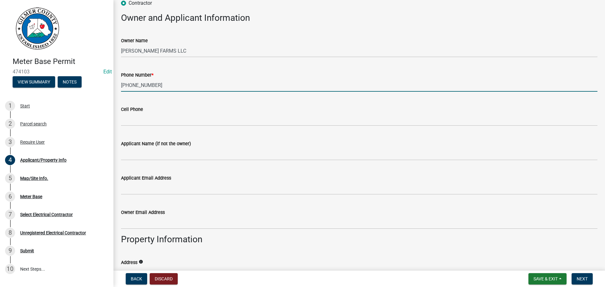
scroll to position [126, 0]
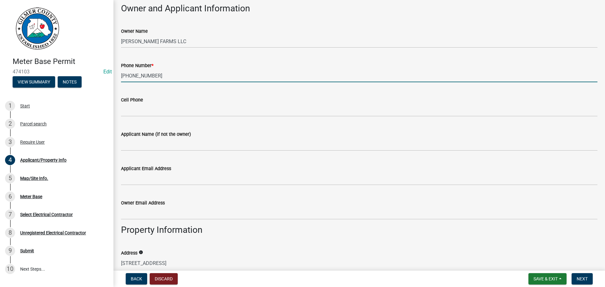
type input "[PHONE_NUMBER]"
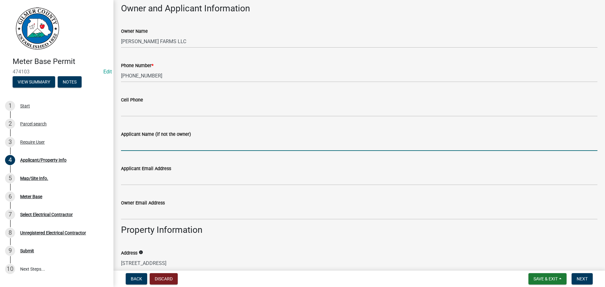
click at [150, 145] on input "Applicant Name (if not the owner)" at bounding box center [359, 144] width 477 height 13
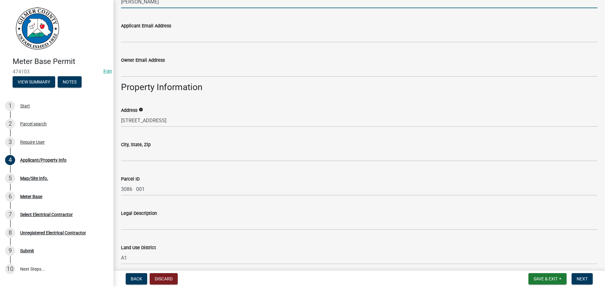
scroll to position [284, 0]
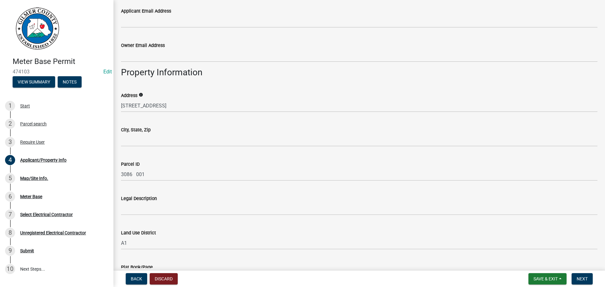
type input "[PERSON_NAME]"
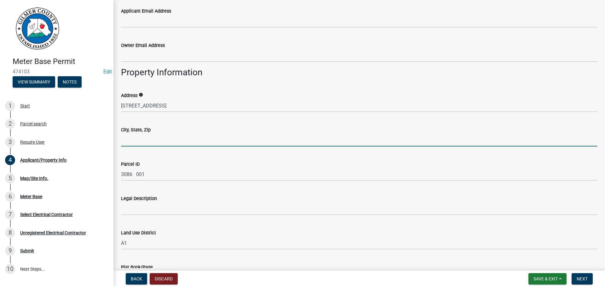
click at [126, 139] on input "City, State, Zip" at bounding box center [359, 140] width 477 height 13
type input "TALKING ROCK 30175"
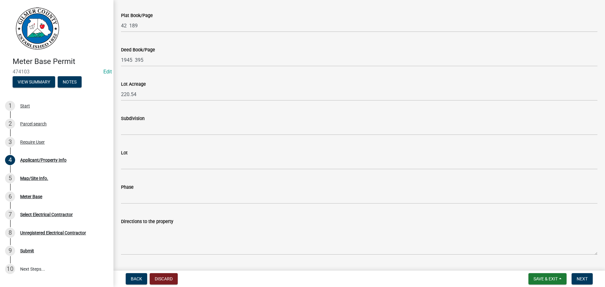
scroll to position [552, 0]
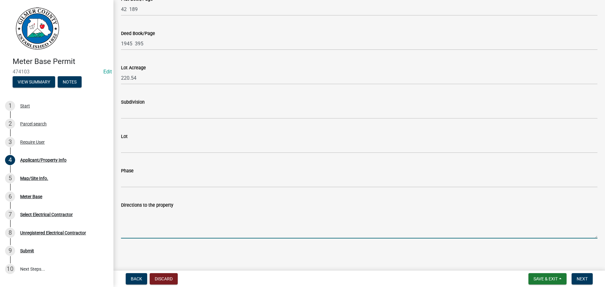
paste textarea "Yukon Rd, RT on [PERSON_NAME] Rd LT on Ravencliff Rd Property will be on RT 1.1…"
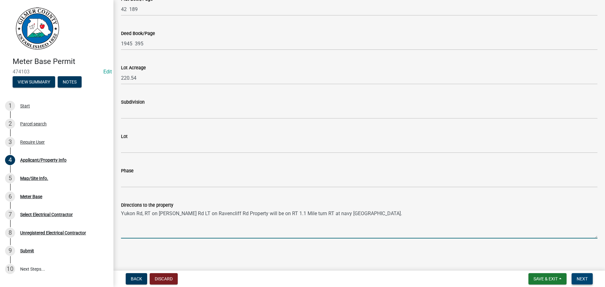
type textarea "Yukon Rd, RT on [PERSON_NAME] Rd LT on Ravencliff Rd Property will be on RT 1.1…"
click at [583, 277] on span "Next" at bounding box center [582, 278] width 11 height 5
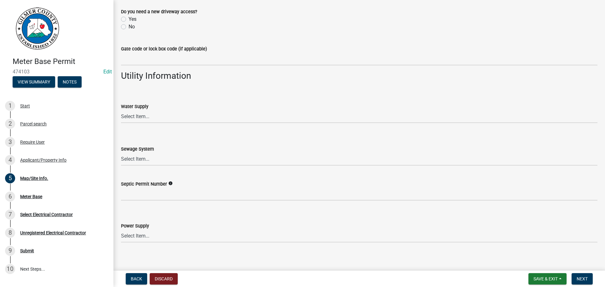
scroll to position [478, 0]
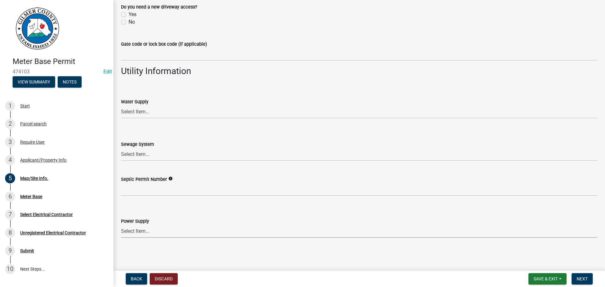
click at [150, 230] on select "Select Item... Amicalola EMC [GEOGRAPHIC_DATA] EMC Tri-State Power [US_STATE] P…" at bounding box center [359, 231] width 477 height 13
click at [121, 225] on select "Select Item... Amicalola EMC [GEOGRAPHIC_DATA] EMC Tri-State Power [US_STATE] P…" at bounding box center [359, 231] width 477 height 13
select select "c9feaa94-b03b-4165-97cf-90fdf63947c5"
click at [590, 276] on button "Next" at bounding box center [582, 278] width 21 height 11
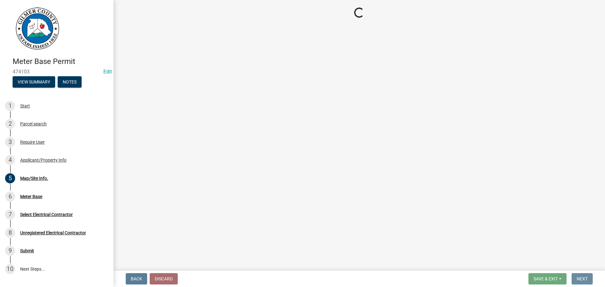
scroll to position [0, 0]
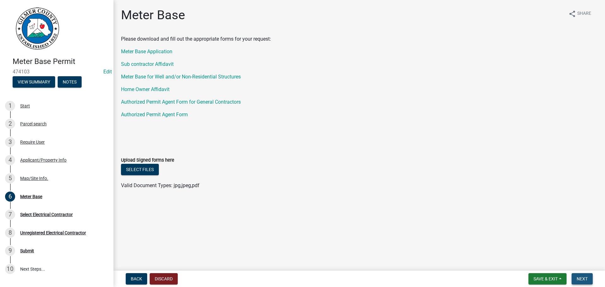
click at [582, 278] on span "Next" at bounding box center [582, 278] width 11 height 5
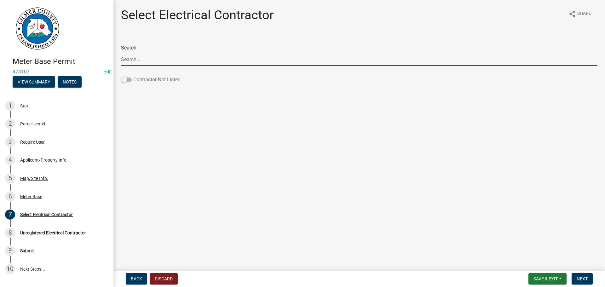
click at [124, 80] on span at bounding box center [126, 80] width 11 height 4
click at [133, 76] on input "Contractor Not Listed" at bounding box center [133, 76] width 0 height 0
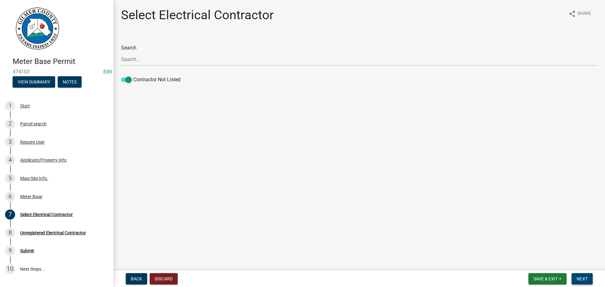
click at [583, 278] on span "Next" at bounding box center [582, 278] width 11 height 5
click at [38, 159] on div "Applicant/Property Info" at bounding box center [43, 160] width 46 height 4
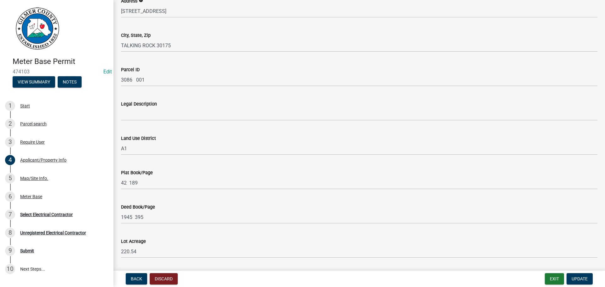
scroll to position [552, 0]
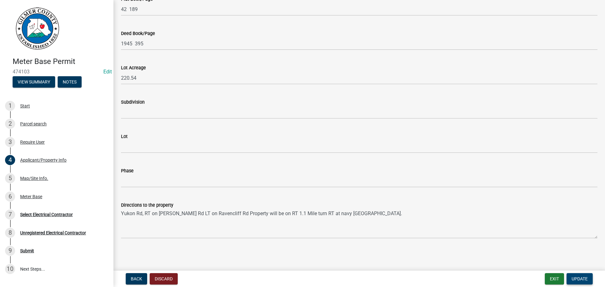
drag, startPoint x: 583, startPoint y: 278, endPoint x: 532, endPoint y: 178, distance: 111.8
click at [536, 179] on wm-app "Meter Base Permit 474103 Edit View Summary Notes 1 Start 2 Parcel search 3 Requ…" at bounding box center [302, 143] width 605 height 287
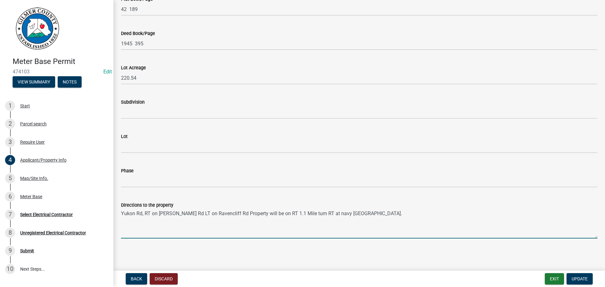
click at [398, 216] on textarea "Yukon Rd, RT on John Teem Rd LT on Ravencliff Rd Property will be on RT 1.1 Mil…" at bounding box center [359, 224] width 477 height 30
click at [377, 213] on textarea "Yukon Rd, RT on John Teem Rd LT on Ravencliff Rd Property will be on RT 1.1 Mil…" at bounding box center [359, 224] width 477 height 30
type textarea "Yukon Rd, RT on John Teem Rd LT on Ravencliff Rd Property will be on RT 1.1 Mil…"
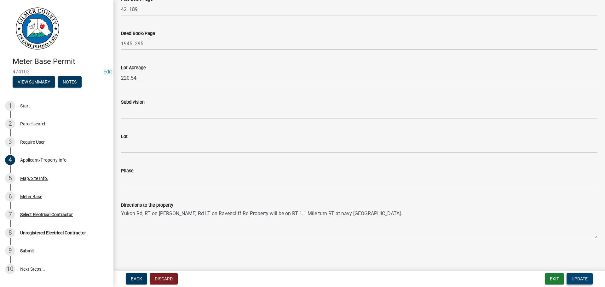
click at [582, 279] on span "Update" at bounding box center [580, 278] width 16 height 5
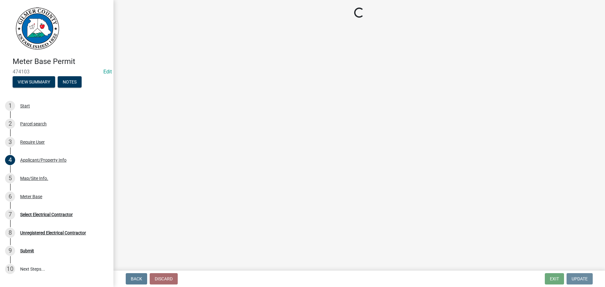
scroll to position [0, 0]
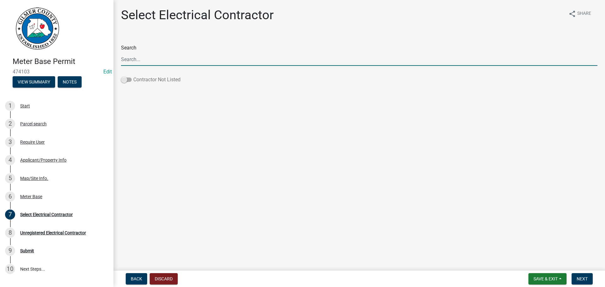
click at [127, 78] on span at bounding box center [126, 80] width 11 height 4
click at [133, 76] on input "Contractor Not Listed" at bounding box center [133, 76] width 0 height 0
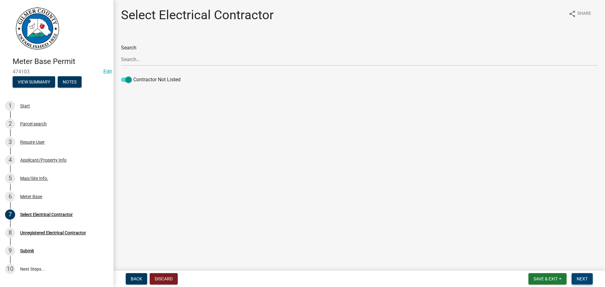
click at [581, 277] on span "Next" at bounding box center [582, 278] width 11 height 5
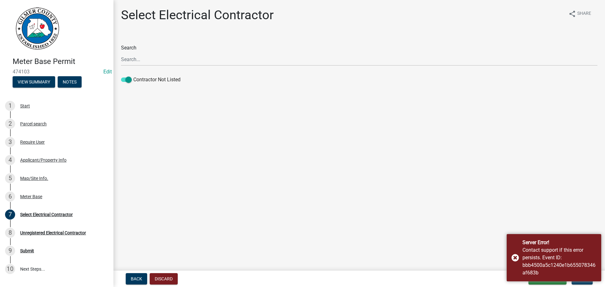
click at [493, 183] on main "Select Electrical Contractor share Share Search Contractor Not Listed" at bounding box center [359, 134] width 492 height 268
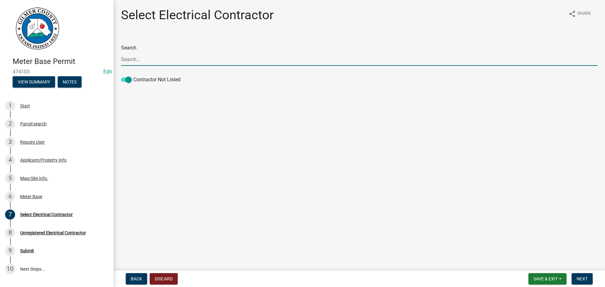
click at [200, 59] on input "Search" at bounding box center [359, 59] width 477 height 13
type input "AMPED ELEC SYSTEMS"
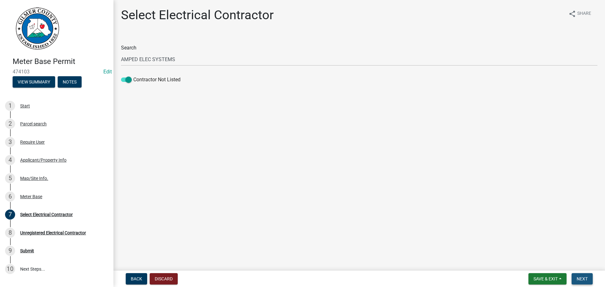
click at [587, 277] on span "Next" at bounding box center [582, 278] width 11 height 5
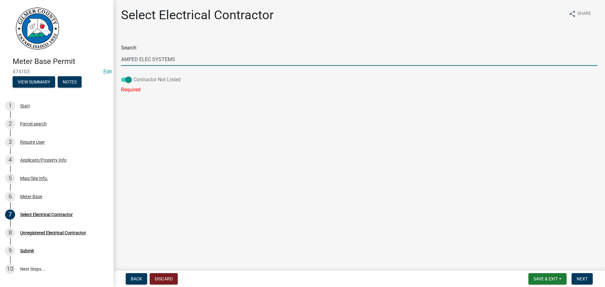
click at [129, 78] on span at bounding box center [126, 80] width 11 height 4
click at [133, 76] on input "Contractor Not Listed" at bounding box center [133, 76] width 0 height 0
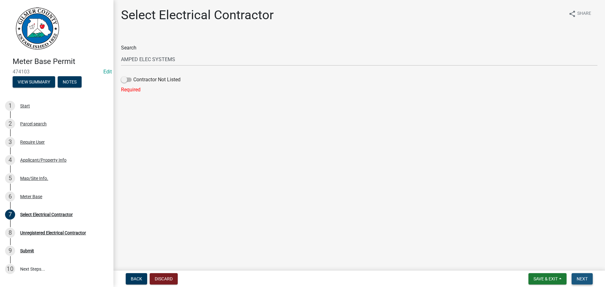
click at [580, 278] on span "Next" at bounding box center [582, 278] width 11 height 5
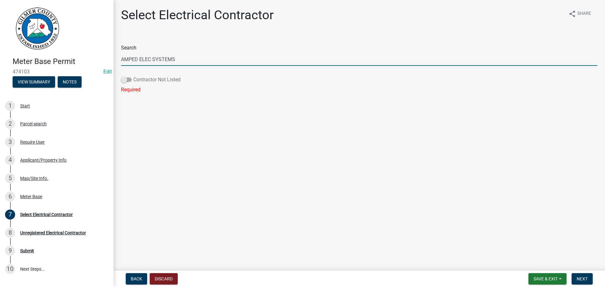
click at [125, 79] on span at bounding box center [126, 80] width 11 height 4
click at [133, 76] on input "Contractor Not Listed" at bounding box center [133, 76] width 0 height 0
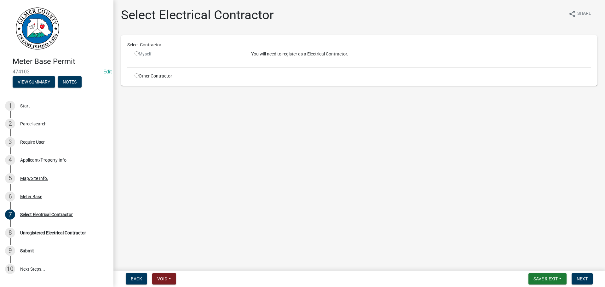
click at [137, 75] on input "radio" at bounding box center [137, 75] width 4 height 4
radio input "true"
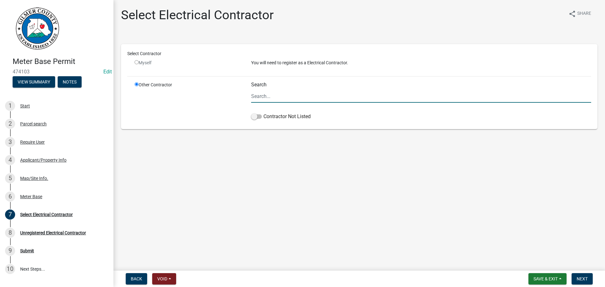
click at [264, 95] on input "Search" at bounding box center [421, 96] width 340 height 13
type input "AMPED ELEC SYSTEMS"
click at [257, 117] on span at bounding box center [256, 116] width 11 height 4
click at [264, 113] on input "Contractor Not Listed" at bounding box center [264, 113] width 0 height 0
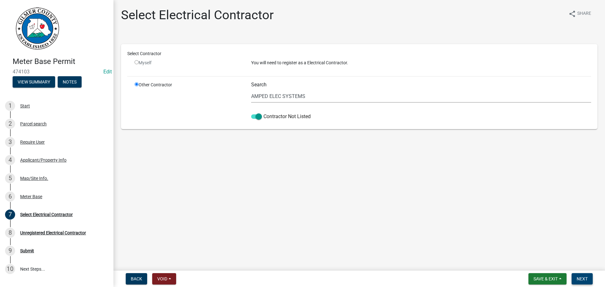
click at [578, 278] on span "Next" at bounding box center [582, 278] width 11 height 5
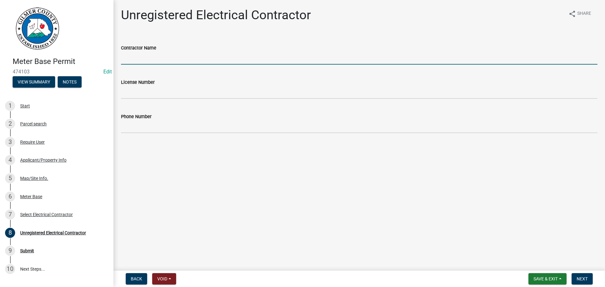
click at [143, 55] on input "Contractor Name" at bounding box center [359, 58] width 477 height 13
type input "AMPED ELEC SYSYTEMS"
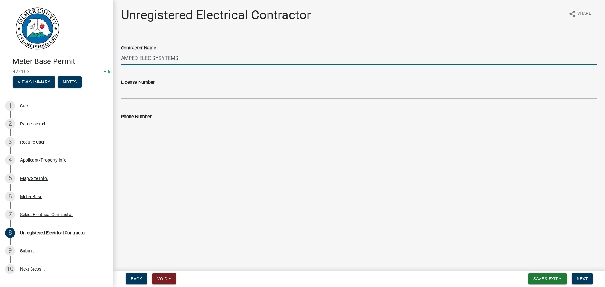
click at [139, 127] on input "Phone Number" at bounding box center [359, 126] width 477 height 13
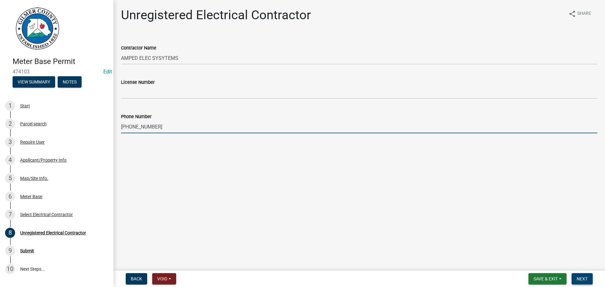
type input "[PHONE_NUMBER]"
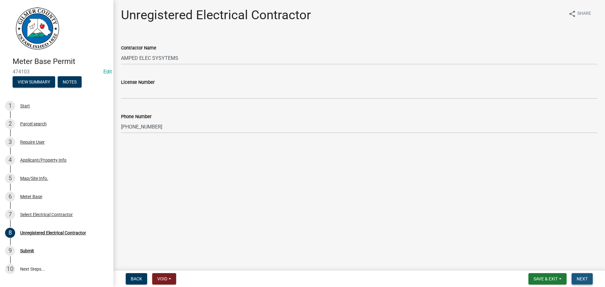
click at [588, 279] on button "Next" at bounding box center [582, 278] width 21 height 11
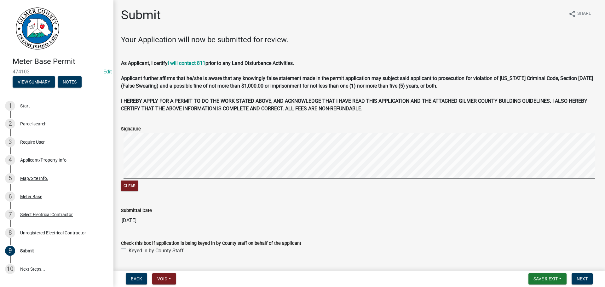
click at [129, 249] on label "Keyed in by County Staff" at bounding box center [156, 251] width 55 height 8
click at [129, 249] on input "Keyed in by County Staff" at bounding box center [131, 249] width 4 height 4
checkbox input "true"
click at [581, 278] on span "Next" at bounding box center [582, 278] width 11 height 5
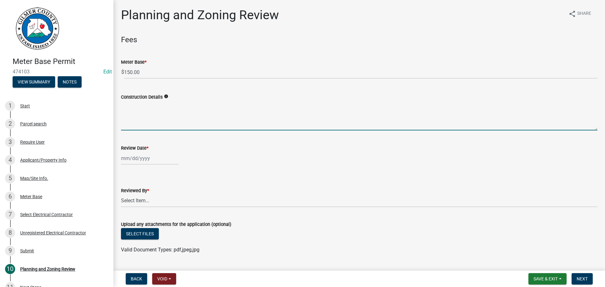
click at [139, 113] on textarea "Construction Details" at bounding box center [359, 116] width 477 height 30
type textarea "SEE LOCATION OF SOLAR PNELS AND HOOKUPS NOTED IN PERMIT"
select select "9"
select select "2025"
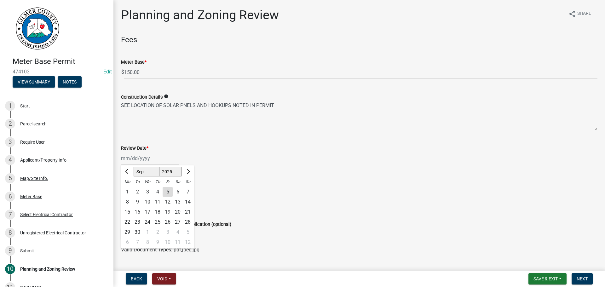
click at [133, 162] on div "[PERSON_NAME] Feb Mar Apr [PERSON_NAME][DATE] Oct Nov [DATE] 1526 1527 1528 152…" at bounding box center [150, 158] width 58 height 13
click at [167, 192] on div "5" at bounding box center [168, 192] width 10 height 10
type input "[DATE]"
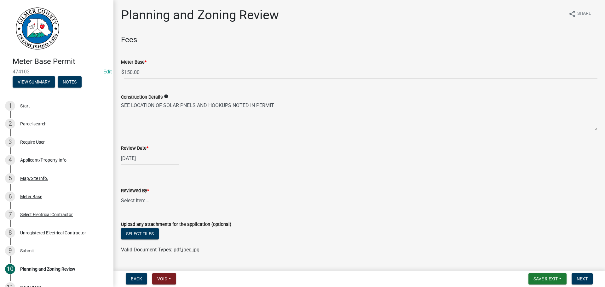
click at [147, 201] on select "Select Item... [PERSON_NAME] [PERSON_NAME] [PERSON_NAME] [PERSON_NAME] [PERSON_…" at bounding box center [359, 201] width 477 height 13
click at [121, 195] on select "Select Item... [PERSON_NAME] [PERSON_NAME] [PERSON_NAME] [PERSON_NAME] [PERSON_…" at bounding box center [359, 201] width 477 height 13
select select "f66b4cef-93c9-440c-84d8-a2c8d35cb7c1"
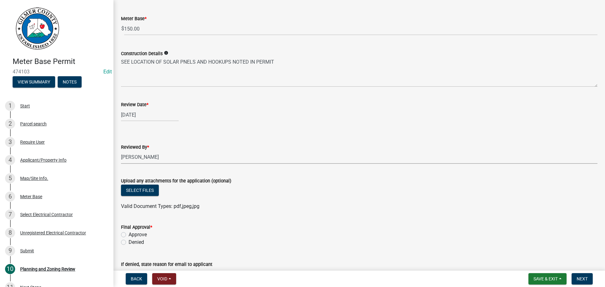
scroll to position [103, 0]
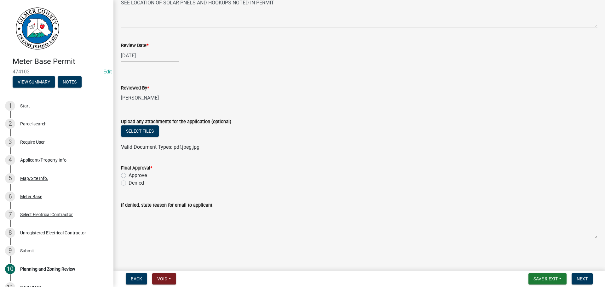
click at [129, 175] on label "Approve" at bounding box center [138, 176] width 18 height 8
click at [129, 175] on input "Approve" at bounding box center [131, 174] width 4 height 4
radio input "true"
click at [584, 276] on span "Next" at bounding box center [582, 278] width 11 height 5
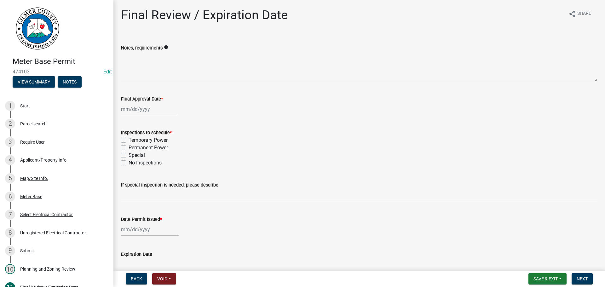
click at [131, 110] on div at bounding box center [150, 109] width 58 height 13
select select "9"
select select "2025"
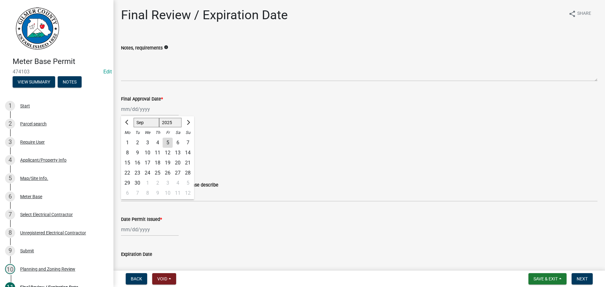
click at [166, 141] on div "5" at bounding box center [168, 143] width 10 height 10
type input "[DATE]"
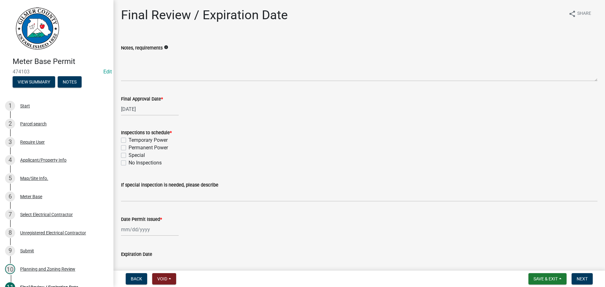
click at [129, 147] on label "Permanent Power" at bounding box center [148, 148] width 39 height 8
click at [129, 147] on input "Permanent Power" at bounding box center [131, 146] width 4 height 4
checkbox input "true"
checkbox input "false"
checkbox input "true"
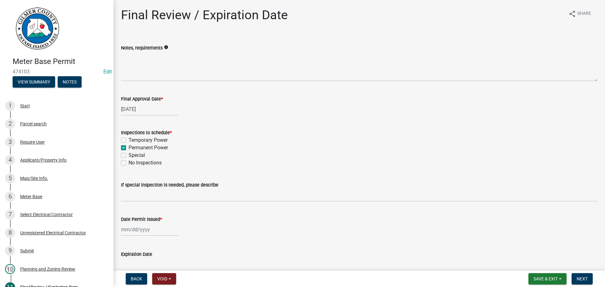
checkbox input "false"
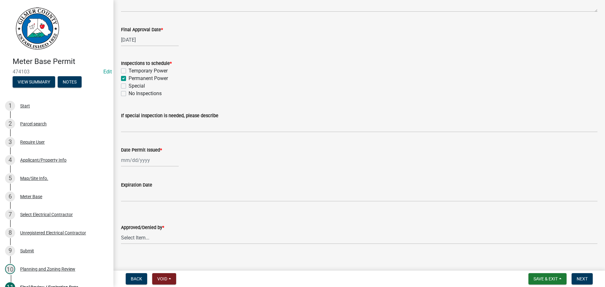
scroll to position [76, 0]
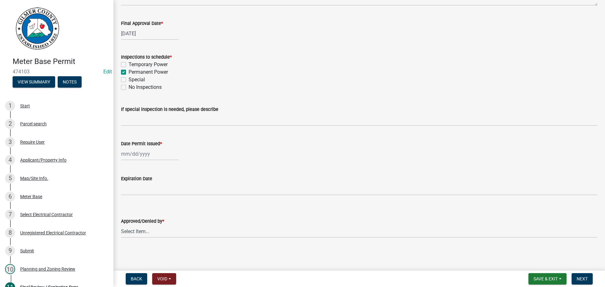
click at [133, 153] on div at bounding box center [150, 154] width 58 height 13
select select "9"
select select "2025"
click at [167, 186] on div "5" at bounding box center [168, 188] width 10 height 10
type input "[DATE]"
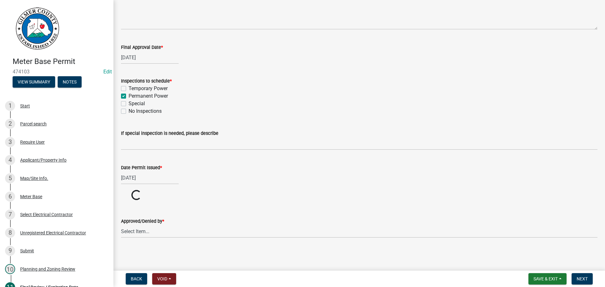
scroll to position [52, 0]
click at [125, 231] on select "Select Item... [PERSON_NAME] [PERSON_NAME] [PERSON_NAME] [PERSON_NAME] [PERSON_…" at bounding box center [359, 231] width 477 height 13
click at [121, 249] on select "Select Item... [PERSON_NAME] [PERSON_NAME] [PERSON_NAME] [PERSON_NAME] [PERSON_…" at bounding box center [359, 255] width 477 height 13
select select "f66b4cef-93c9-440c-84d8-a2c8d35cb7c1"
click at [583, 278] on span "Next" at bounding box center [582, 278] width 11 height 5
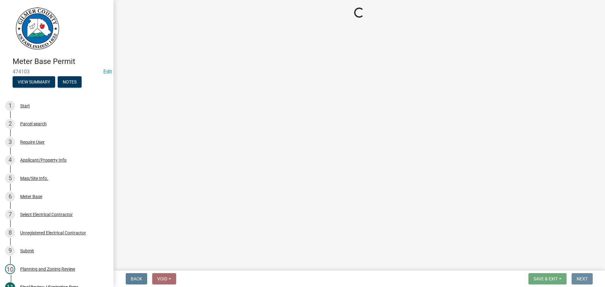
scroll to position [0, 0]
select select "2: 1"
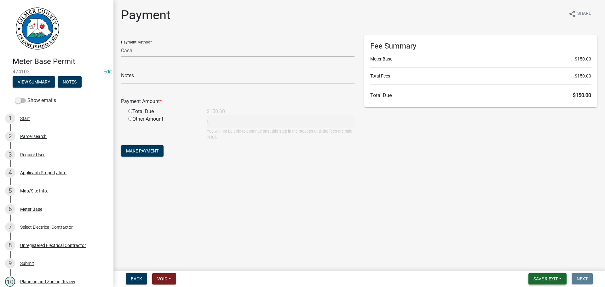
click at [540, 280] on span "Save & Exit" at bounding box center [546, 278] width 24 height 5
click at [541, 266] on button "Save & Exit" at bounding box center [541, 262] width 50 height 15
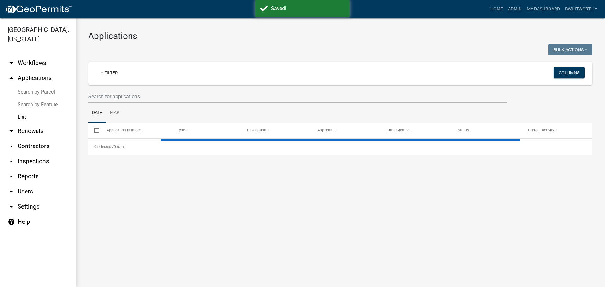
select select "3: 100"
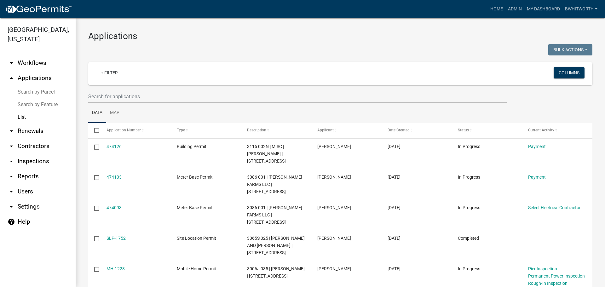
click at [239, 44] on div at bounding box center [212, 50] width 257 height 13
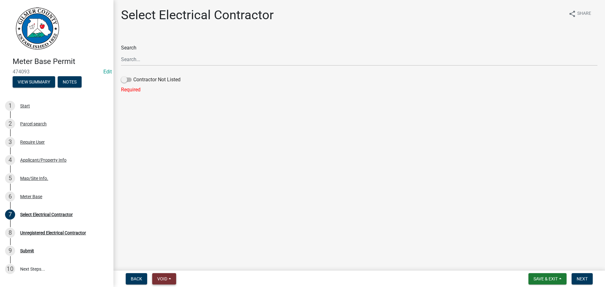
click at [160, 278] on span "Void" at bounding box center [162, 278] width 10 height 5
click at [169, 261] on button "Void" at bounding box center [177, 262] width 50 height 15
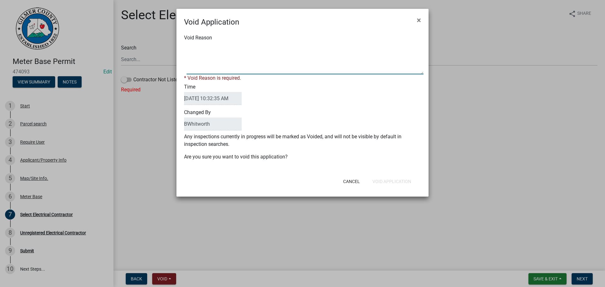
click at [235, 69] on textarea "Void Reason" at bounding box center [305, 59] width 237 height 32
paste textarea "The panels are mounted on the roof and the inverters and batteries are located …"
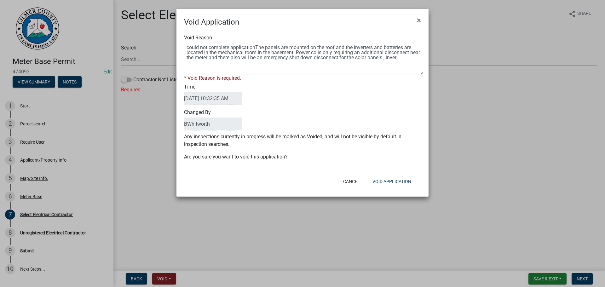
paste textarea "The panels are mounted on the roof and the inverters and batteries are located …"
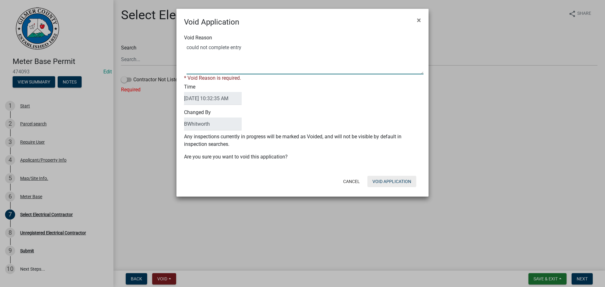
type textarea "could not complete entry"
click at [396, 179] on button "Void Application" at bounding box center [392, 181] width 49 height 11
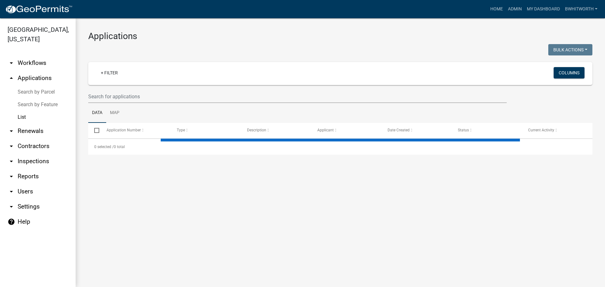
select select "3: 100"
